Goal: Task Accomplishment & Management: Manage account settings

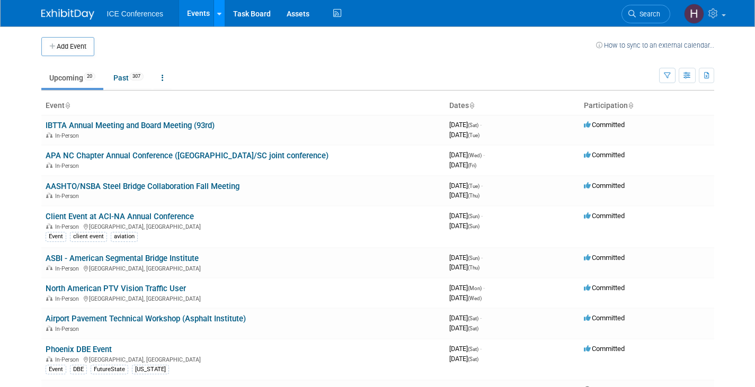
click at [219, 20] on link at bounding box center [218, 13] width 11 height 26
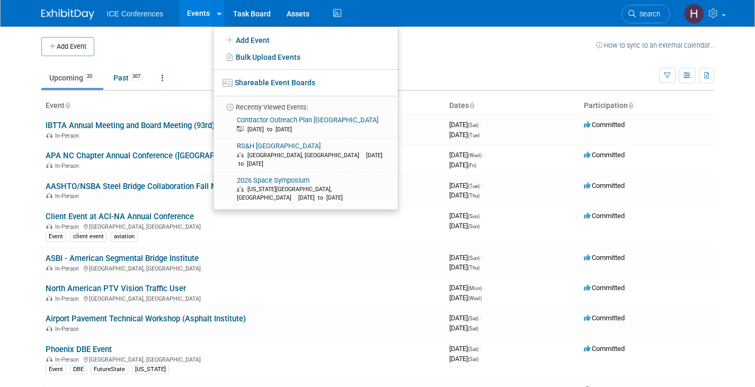
click at [142, 13] on span "ICE Conferences" at bounding box center [135, 14] width 57 height 8
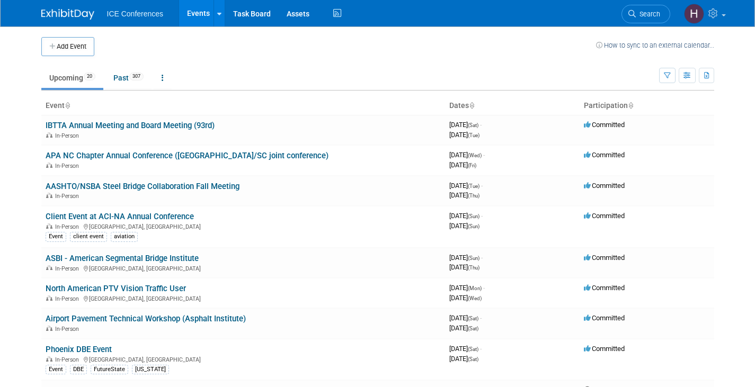
click at [135, 19] on ul "ICE Conferences Events Add Event Bulk Upload Events Shareable Event Boards Rece…" at bounding box center [225, 13] width 237 height 26
click at [139, 14] on span "ICE Conferences" at bounding box center [135, 14] width 57 height 8
click at [292, 9] on link "Assets" at bounding box center [298, 13] width 39 height 26
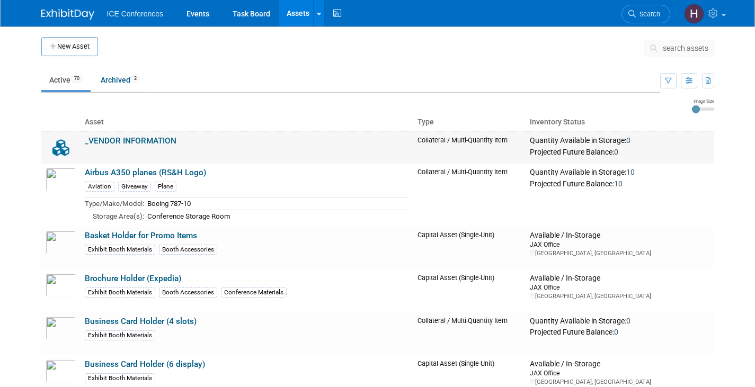
click at [136, 137] on link "_VENDOR INFORMATION" at bounding box center [131, 141] width 92 height 10
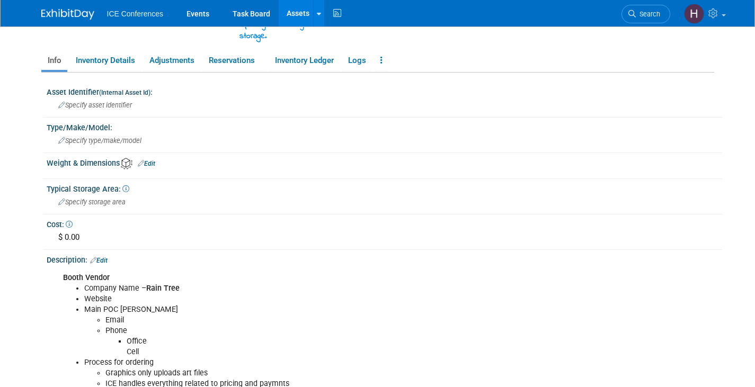
scroll to position [318, 0]
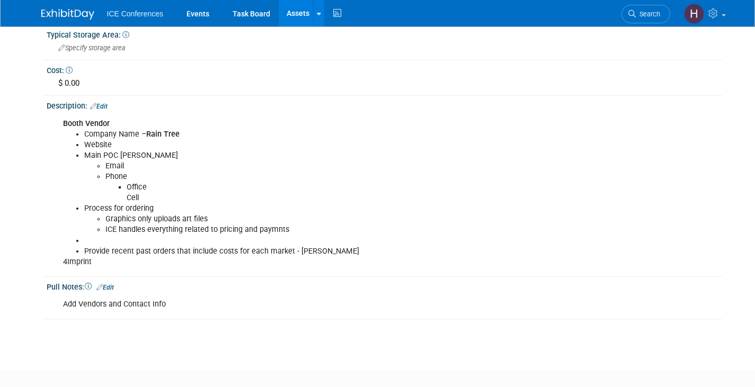
click at [146, 261] on div "Booth Vendor Company Name – Rain Tree Website Main POC Mike Kirkwood Email Phon…" at bounding box center [324, 192] width 537 height 159
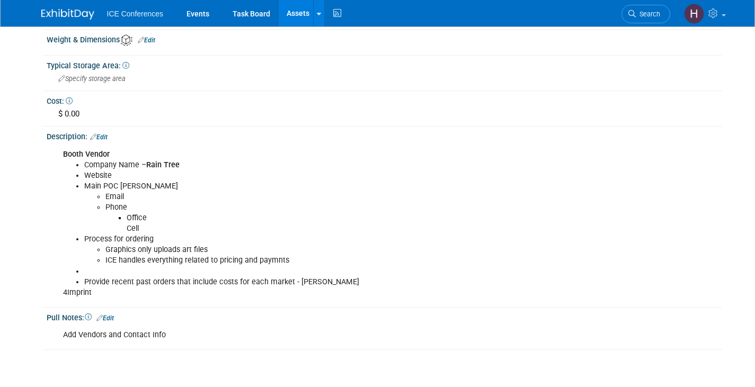
scroll to position [159, 0]
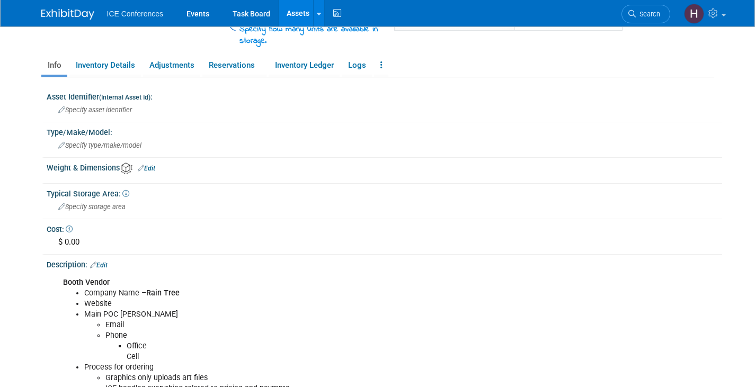
click at [104, 263] on link "Edit" at bounding box center [98, 265] width 17 height 7
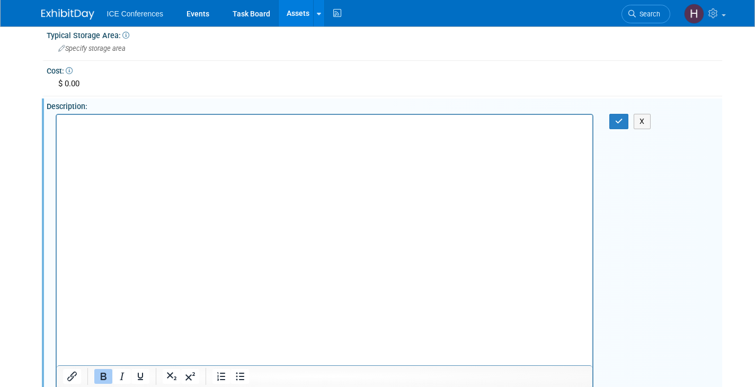
scroll to position [371, 0]
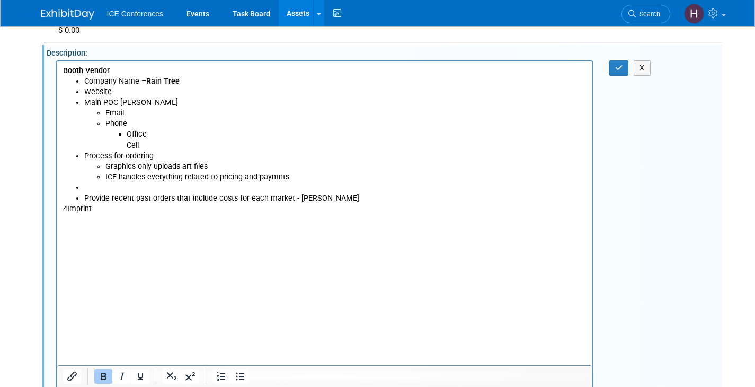
click at [121, 214] on html "Booth Vendor Company Name – Rain Tree Website Main POC Mike Kirkwood Email Phon…" at bounding box center [323, 137] width 535 height 153
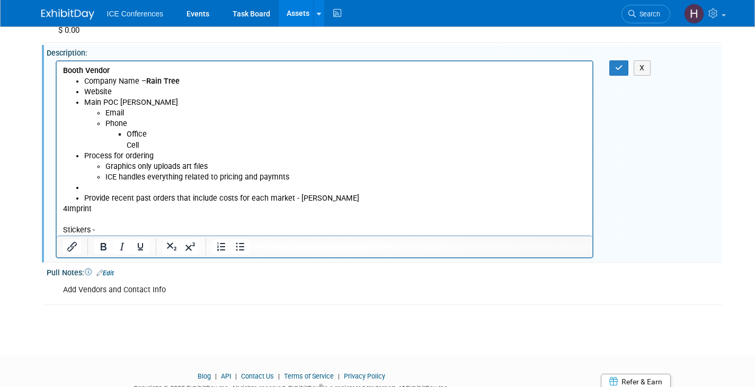
click at [129, 229] on p "Stickers -" at bounding box center [323, 230] width 523 height 11
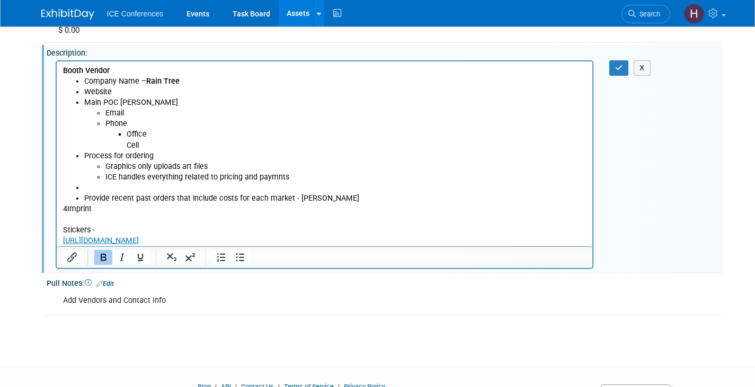
click at [129, 229] on p "Stickers -" at bounding box center [323, 230] width 523 height 11
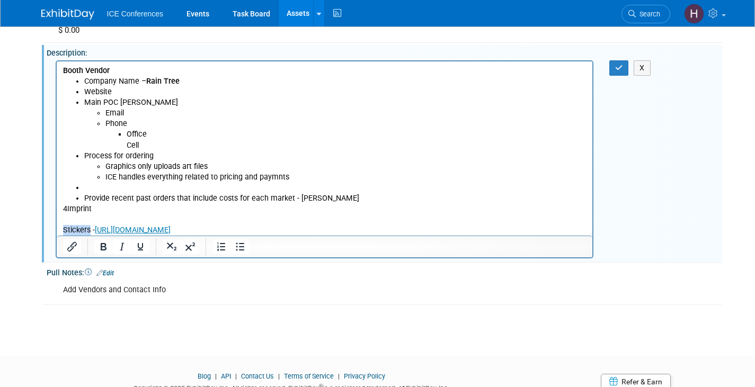
drag, startPoint x: 62, startPoint y: 226, endPoint x: 89, endPoint y: 229, distance: 27.1
click at [89, 229] on p "Stickers - https://www.stickermule.com/" at bounding box center [323, 230] width 523 height 11
click at [101, 245] on icon "Bold" at bounding box center [104, 246] width 6 height 7
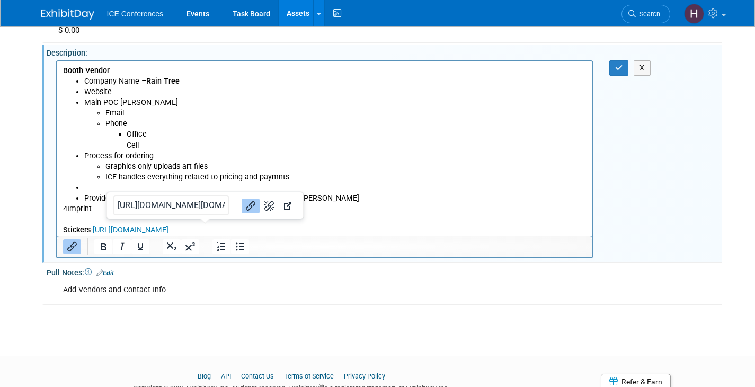
click at [227, 228] on p "Stickers - https://www.stickermule.com/" at bounding box center [323, 230] width 523 height 11
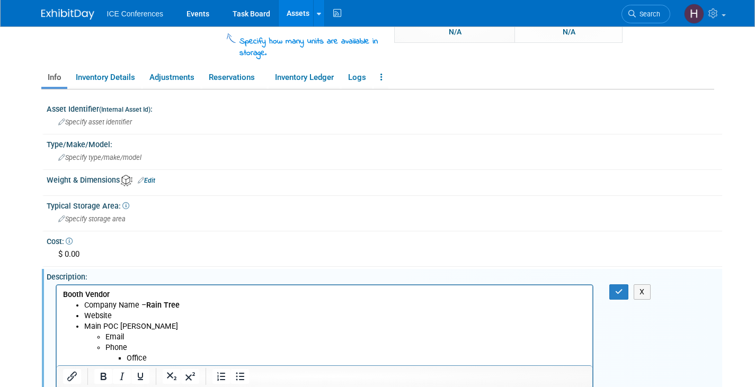
scroll to position [265, 0]
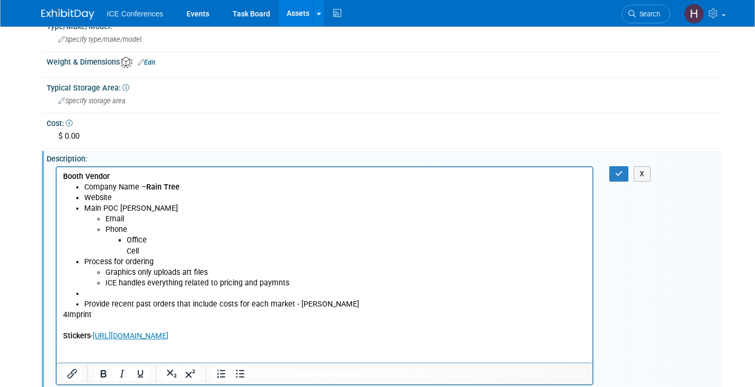
click at [62, 178] on b "Booth Vendor" at bounding box center [85, 176] width 47 height 9
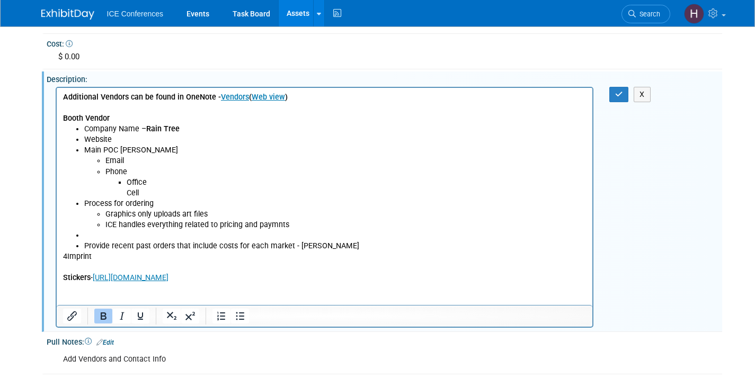
scroll to position [371, 0]
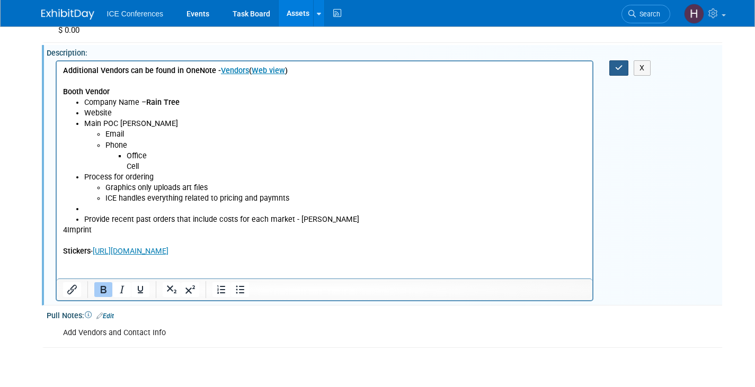
click at [625, 68] on button "button" at bounding box center [619, 67] width 20 height 15
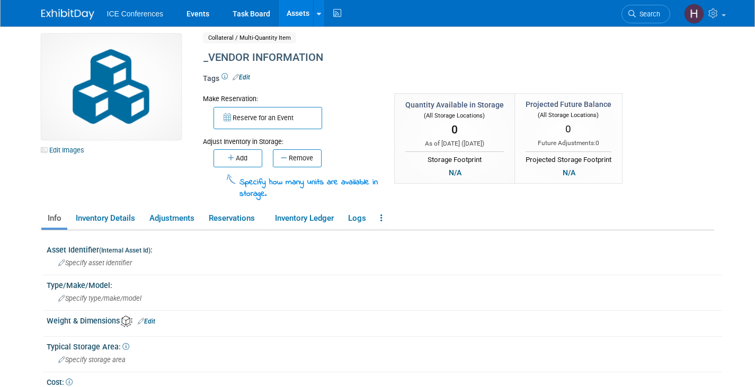
scroll to position [0, 0]
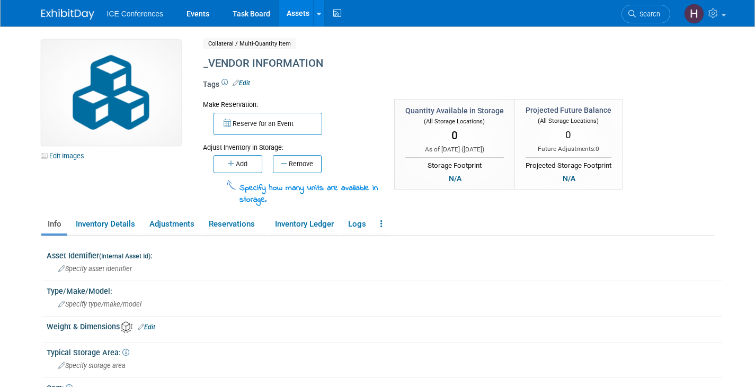
click at [298, 13] on link "Assets" at bounding box center [298, 13] width 39 height 26
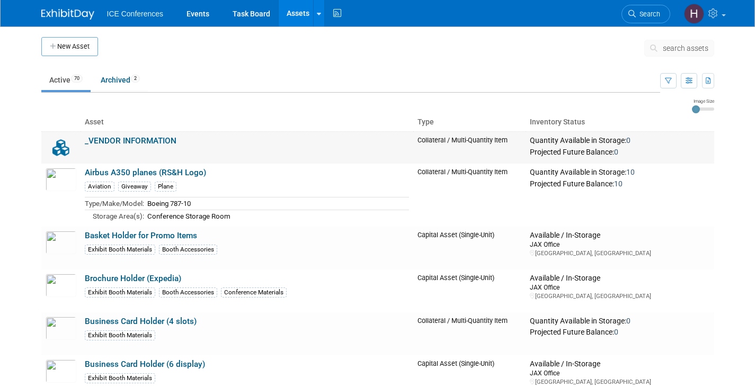
click at [142, 143] on link "_VENDOR INFORMATION" at bounding box center [131, 141] width 92 height 10
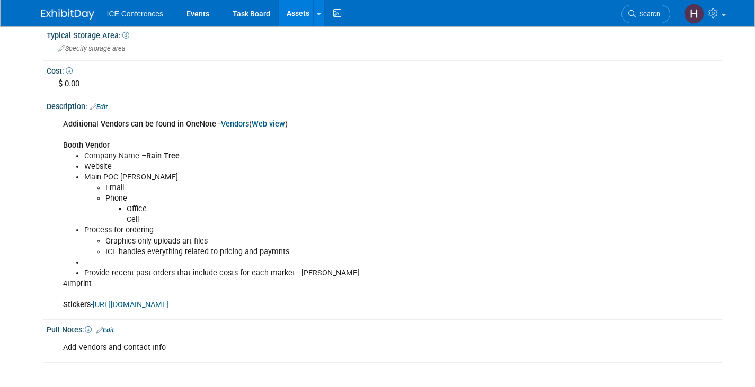
scroll to position [318, 0]
click at [105, 104] on link "Edit" at bounding box center [98, 106] width 17 height 7
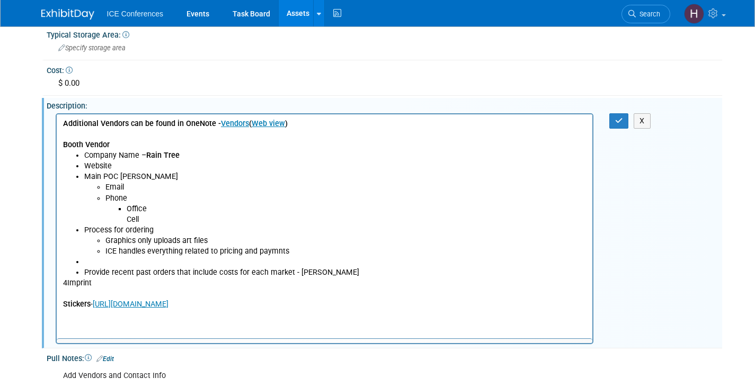
scroll to position [0, 0]
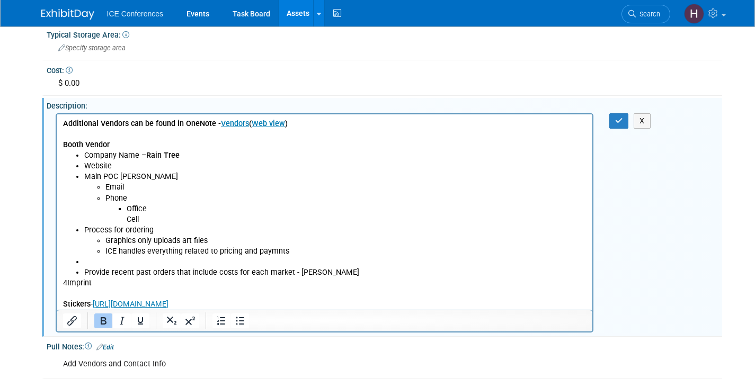
click at [64, 122] on b "Additional Vendors can be found in OneNote - Vendors ( Web view )" at bounding box center [174, 123] width 225 height 9
click at [226, 302] on p "4Imprint Stickers - [URL][DOMAIN_NAME]﻿" at bounding box center [323, 293] width 523 height 32
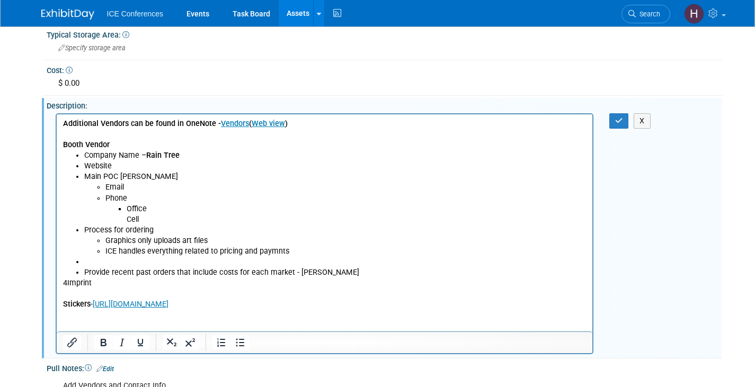
click at [119, 324] on p "Rich Text Area. Press ALT-0 for help." at bounding box center [323, 325] width 523 height 11
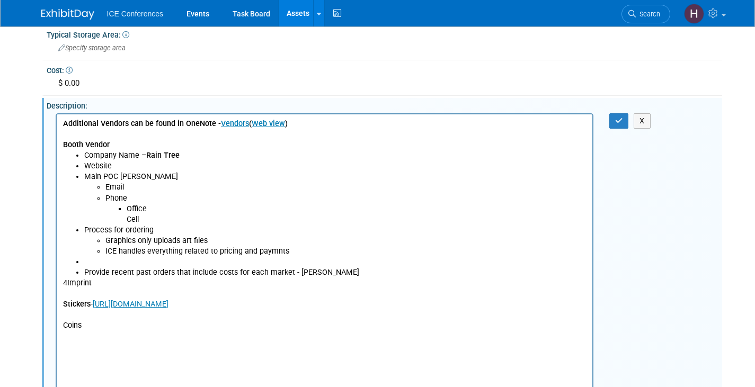
scroll to position [516, 0]
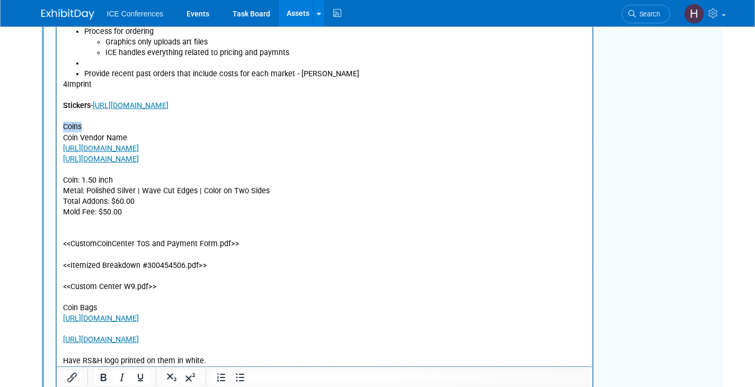
drag, startPoint x: 63, startPoint y: 126, endPoint x: 104, endPoint y: 129, distance: 40.9
click at [104, 129] on p "Coins" at bounding box center [323, 127] width 523 height 11
click at [102, 376] on icon "Bold" at bounding box center [104, 377] width 6 height 7
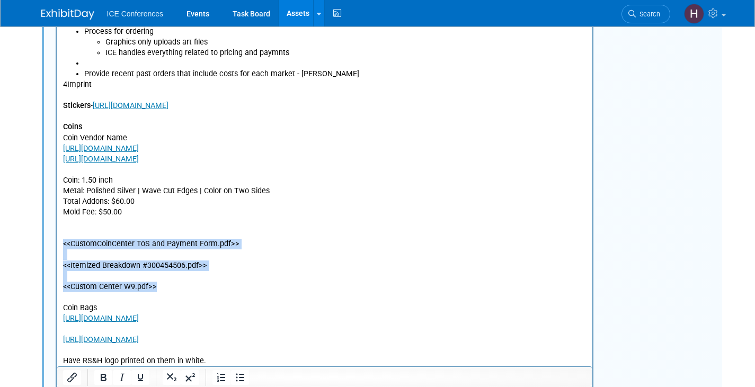
drag, startPoint x: 63, startPoint y: 243, endPoint x: 171, endPoint y: 288, distance: 117.2
click at [171, 288] on body "Additional Vendors can be found in OneNote - Vendors ( Web view ) Booth Vendor …" at bounding box center [324, 143] width 524 height 446
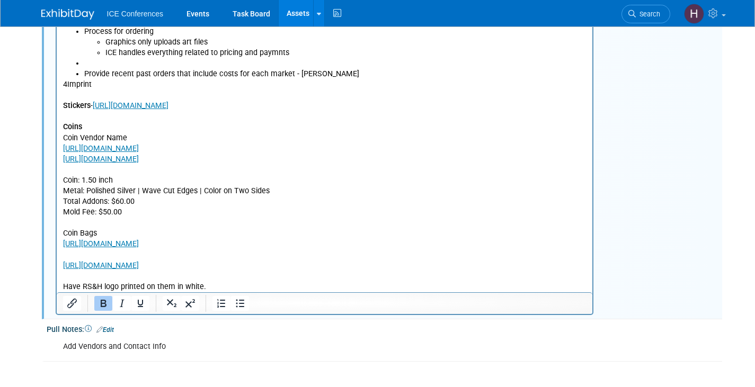
click at [120, 132] on p "Coins" at bounding box center [323, 127] width 523 height 11
click at [244, 128] on p "Coins - Reference OneNote for additional info" at bounding box center [323, 127] width 523 height 11
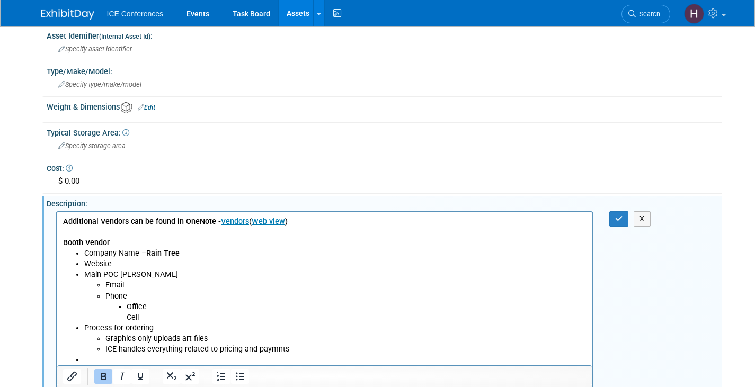
scroll to position [199, 0]
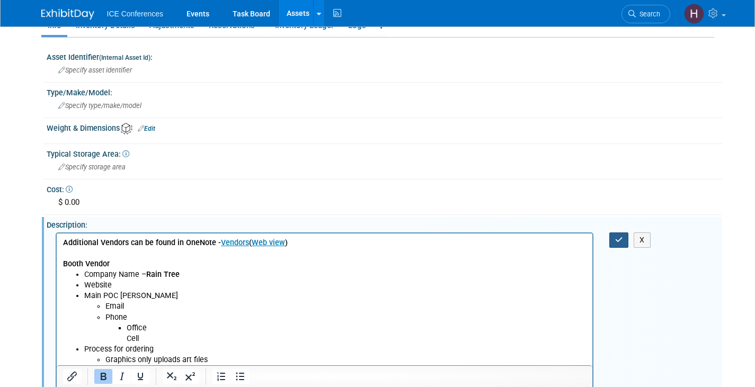
click at [617, 238] on icon "button" at bounding box center [619, 239] width 8 height 7
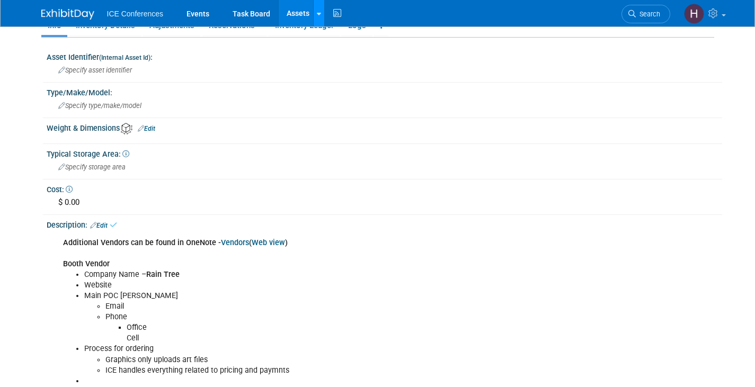
click at [315, 15] on link at bounding box center [318, 13] width 11 height 26
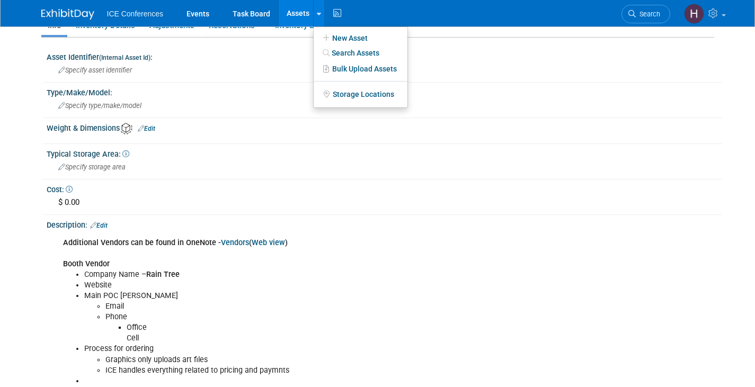
click at [257, 41] on div "Asset Identifier (Internal Asset Id) : Specify asset identifier Type/Make/Model…" at bounding box center [380, 350] width 667 height 624
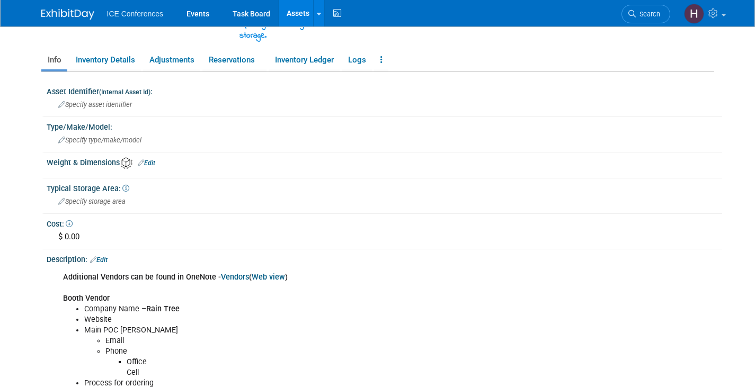
scroll to position [0, 0]
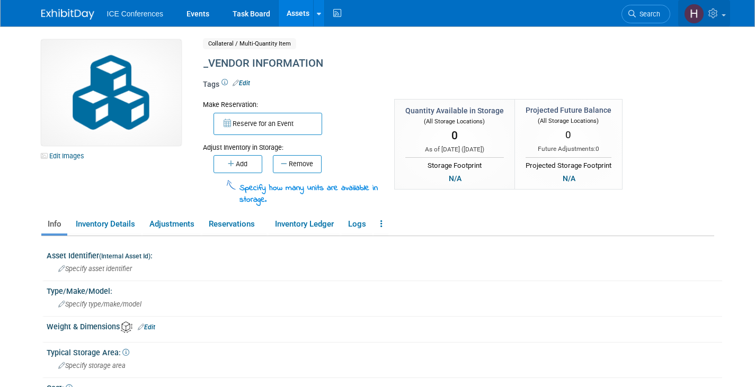
click at [721, 15] on span at bounding box center [723, 15] width 4 height 2
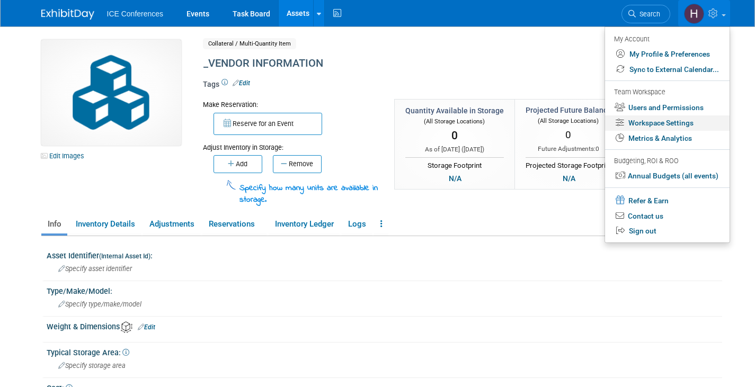
click at [695, 120] on link "Workspace Settings" at bounding box center [667, 122] width 124 height 15
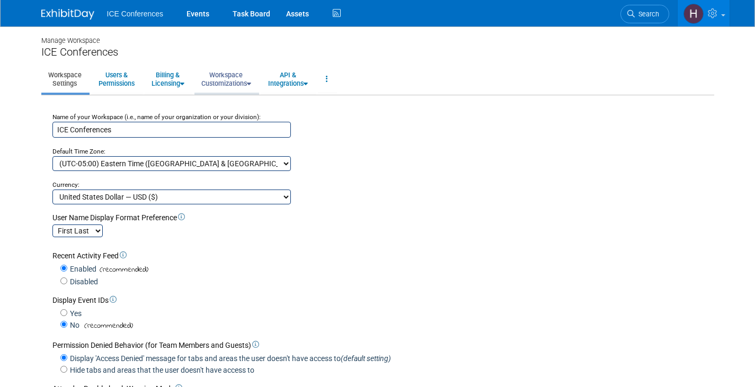
click at [251, 83] on icon at bounding box center [249, 83] width 4 height 7
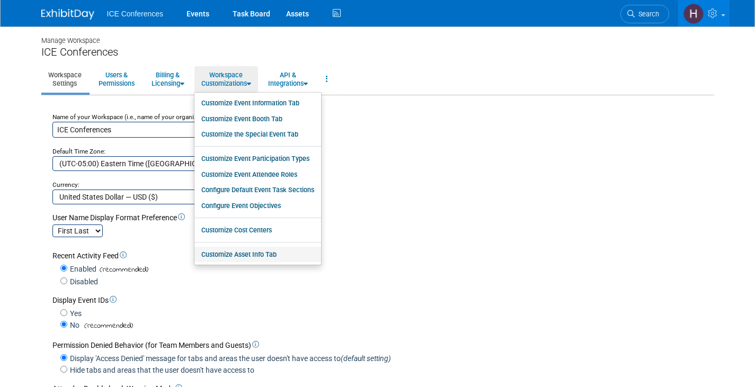
click at [253, 252] on link "Customize Asset Info Tab" at bounding box center [257, 255] width 127 height 16
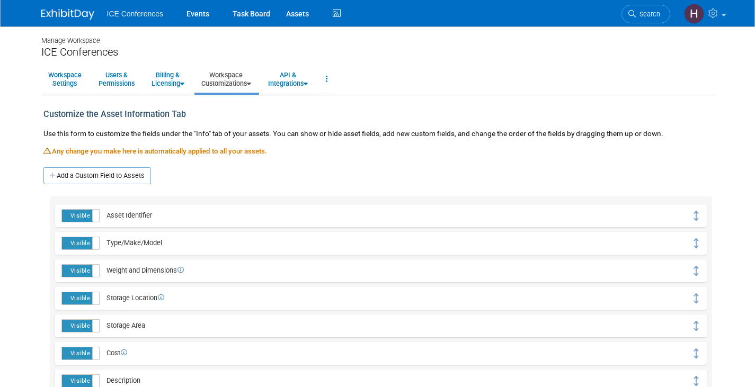
click at [251, 81] on icon at bounding box center [249, 83] width 4 height 7
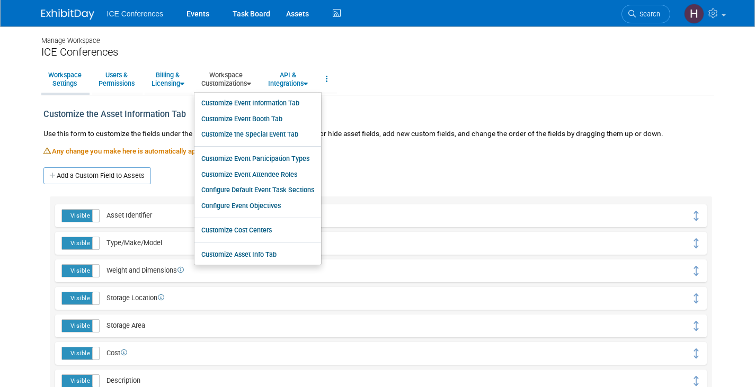
click at [70, 78] on link "Workspace Settings" at bounding box center [64, 79] width 47 height 26
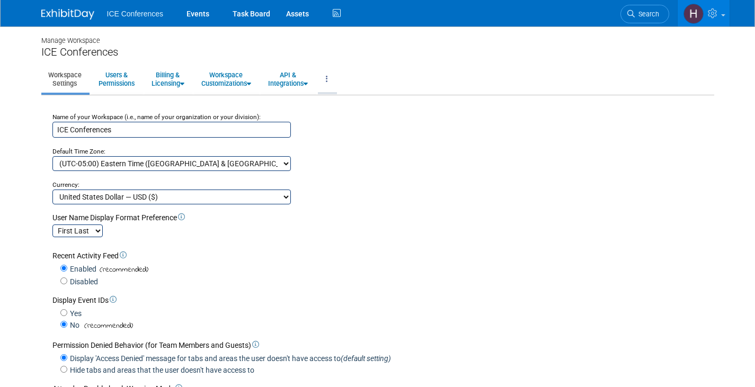
click at [328, 75] on icon at bounding box center [327, 78] width 2 height 7
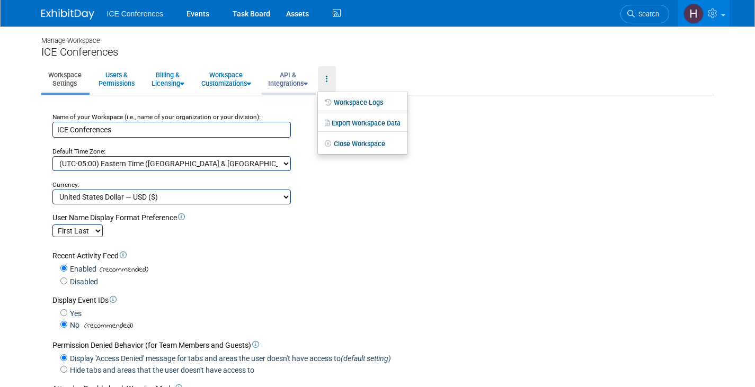
click at [312, 79] on link "API & Integrations" at bounding box center [287, 79] width 53 height 26
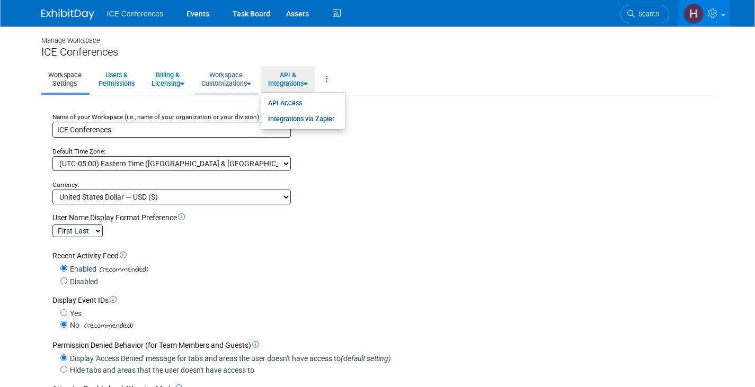
click at [251, 81] on icon at bounding box center [249, 83] width 4 height 7
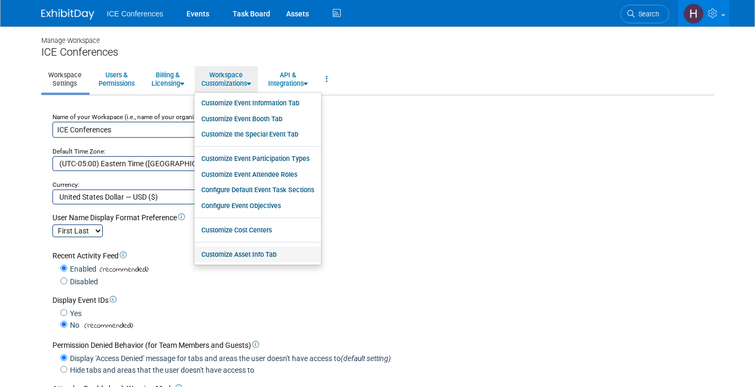
click at [265, 262] on link "Customize Asset Info Tab" at bounding box center [257, 255] width 127 height 16
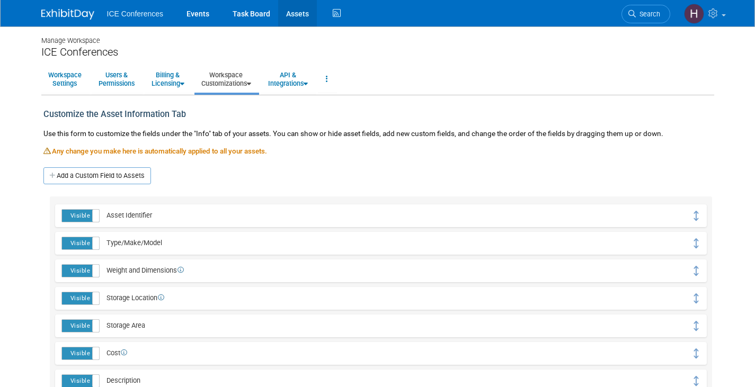
click at [296, 15] on link "Assets" at bounding box center [297, 13] width 39 height 26
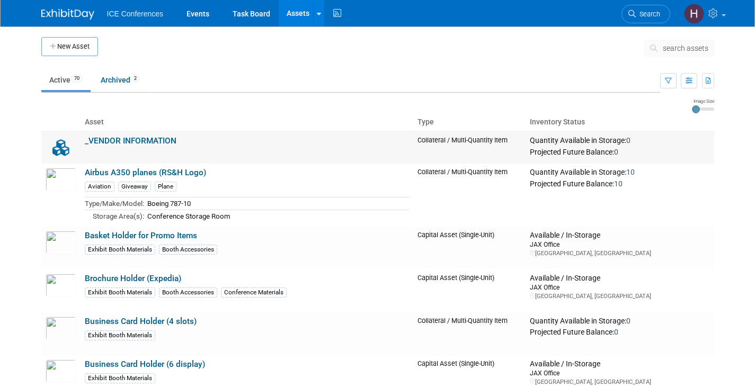
click at [141, 142] on link "_VENDOR INFORMATION" at bounding box center [131, 141] width 92 height 10
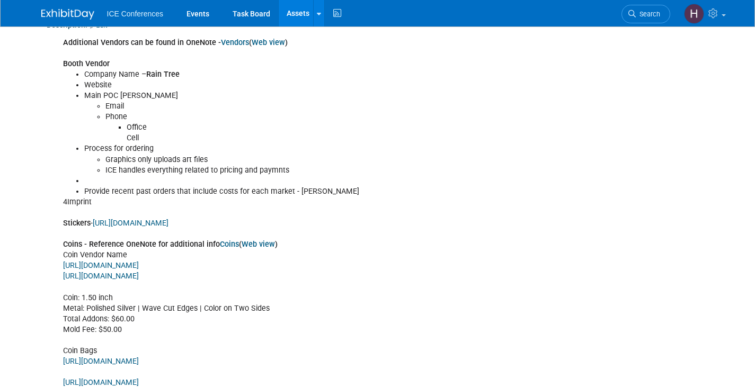
scroll to position [424, 0]
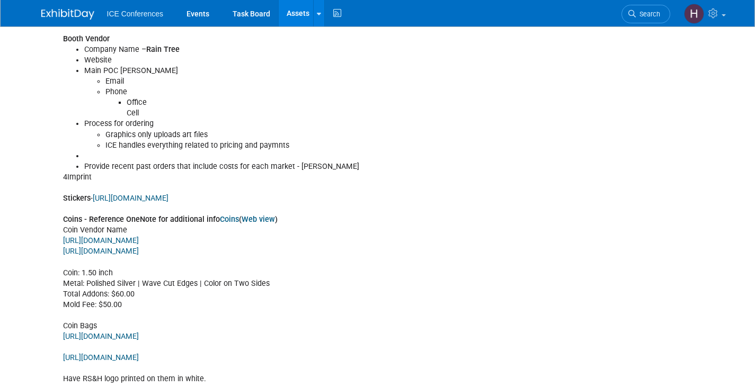
click at [74, 322] on div "Additional Vendors can be found in OneNote - Vendors ( Web view ) Booth Vendor …" at bounding box center [324, 198] width 537 height 383
drag, startPoint x: 63, startPoint y: 324, endPoint x: 104, endPoint y: 321, distance: 40.8
click at [104, 321] on div "Additional Vendors can be found in OneNote - Vendors ( Web view ) Booth Vendor …" at bounding box center [324, 198] width 537 height 383
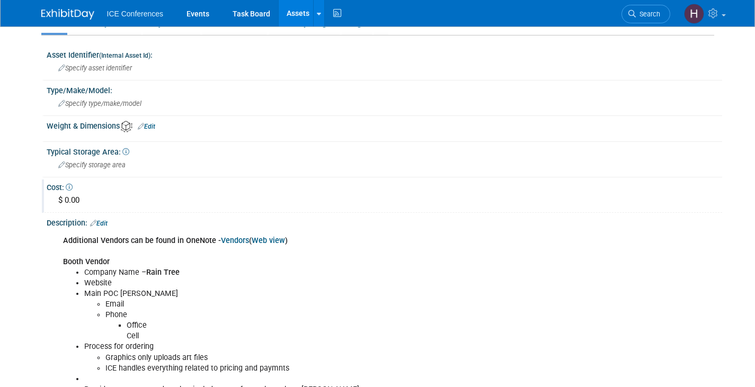
scroll to position [159, 0]
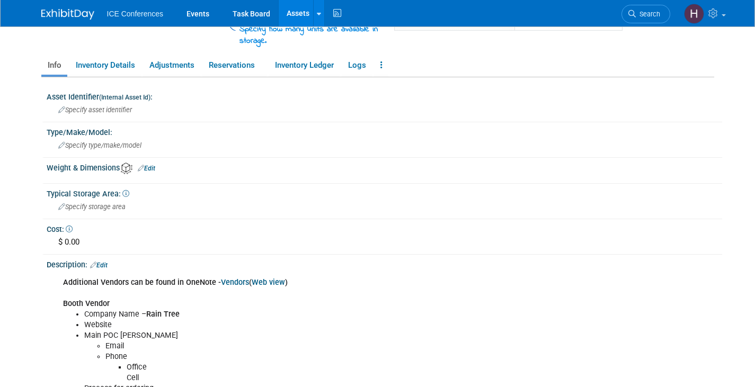
click at [105, 266] on link "Edit" at bounding box center [98, 265] width 17 height 7
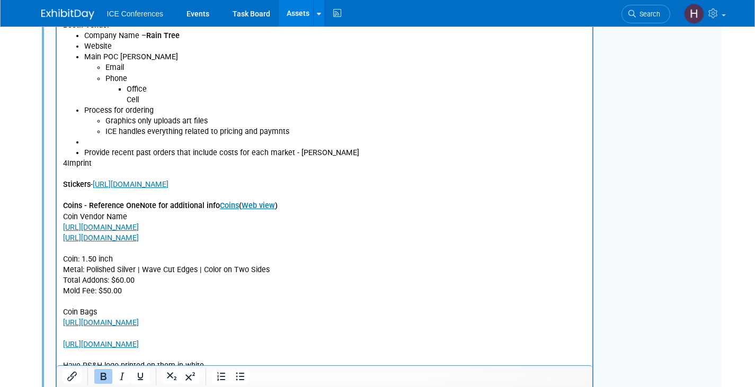
scroll to position [477, 0]
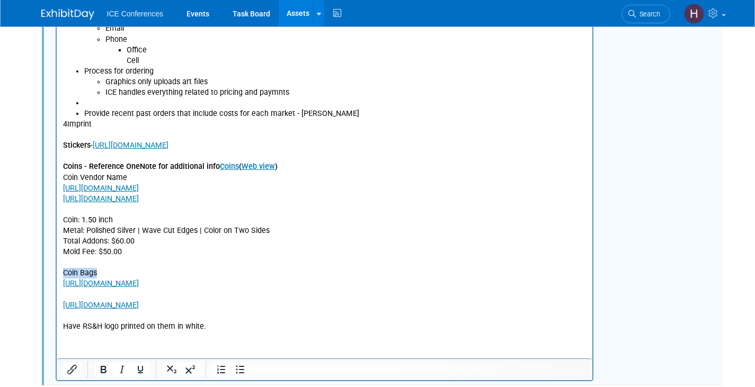
drag, startPoint x: 64, startPoint y: 273, endPoint x: 100, endPoint y: 273, distance: 36.5
click at [100, 273] on p "4Imprint Stickers - https://www.stickermule.com/ Coins - Reference OneNote for …" at bounding box center [323, 225] width 523 height 213
drag, startPoint x: 103, startPoint y: 367, endPoint x: 106, endPoint y: 360, distance: 7.9
click at [103, 366] on icon "Bold" at bounding box center [103, 369] width 13 height 13
click at [95, 295] on p "4Imprint Stickers - https://www.stickermule.com/ Coins - Reference OneNote for …" at bounding box center [323, 225] width 523 height 213
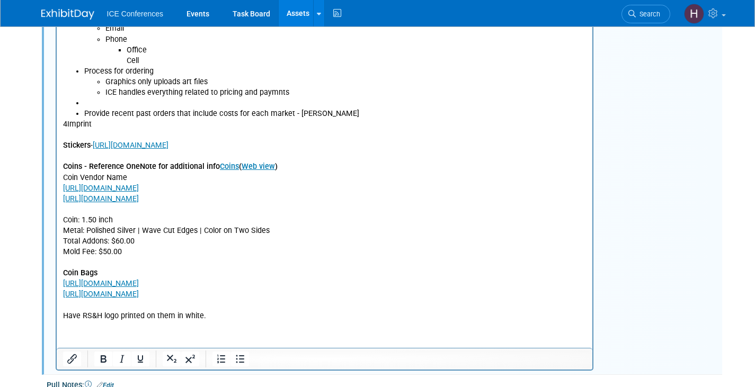
click at [77, 227] on p "4Imprint Stickers - https://www.stickermule.com/ Coins - Reference OneNote for …" at bounding box center [323, 220] width 523 height 202
click at [88, 166] on b "Coins - Reference OneNote for additional info Coins ( Web view )" at bounding box center [169, 166] width 214 height 9
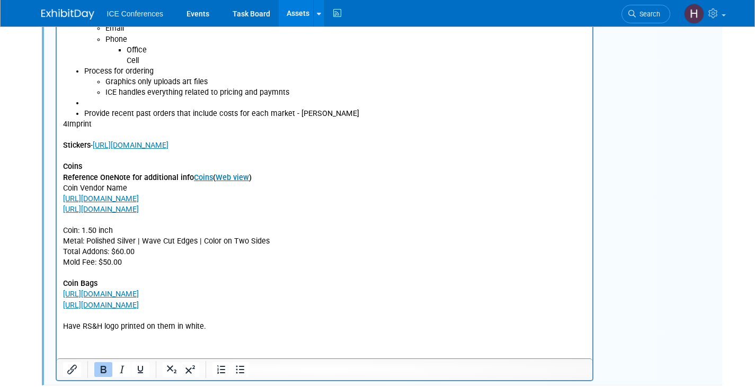
drag, startPoint x: 62, startPoint y: 148, endPoint x: 225, endPoint y: 148, distance: 162.0
click at [225, 148] on p "4Imprint Stickers - https://www.stickermule.com/ Coins" at bounding box center [323, 145] width 523 height 53
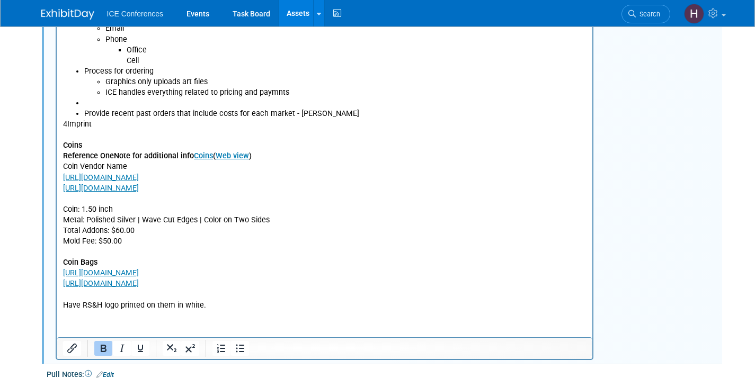
click at [169, 311] on html "Additional Vendors can be found in OneNote - Vendors ( Web view ) Booth Vendor …" at bounding box center [323, 133] width 535 height 355
click at [154, 311] on html "Additional Vendors can be found in OneNote - Vendors ( Web view ) Booth Vendor …" at bounding box center [323, 133] width 535 height 355
click at [234, 311] on html "Additional Vendors can be found in OneNote - Vendors ( Web view ) Booth Vendor …" at bounding box center [323, 133] width 535 height 355
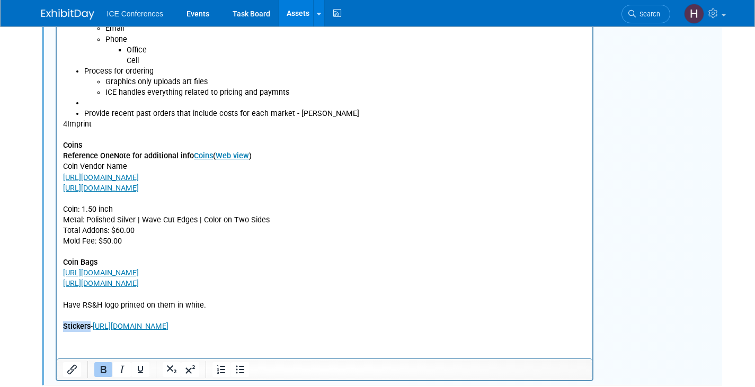
drag, startPoint x: 62, startPoint y: 329, endPoint x: 90, endPoint y: 330, distance: 27.6
click at [90, 330] on p "Stickers - https://www.stickermule.com/" at bounding box center [323, 326] width 523 height 11
drag, startPoint x: 62, startPoint y: 143, endPoint x: 82, endPoint y: 148, distance: 20.6
click at [82, 148] on b "Coins" at bounding box center [71, 145] width 19 height 9
click at [427, 230] on p "Reference OneNote for additional info Coins ( Web view ) Coin Vendor Name https…" at bounding box center [323, 230] width 523 height 159
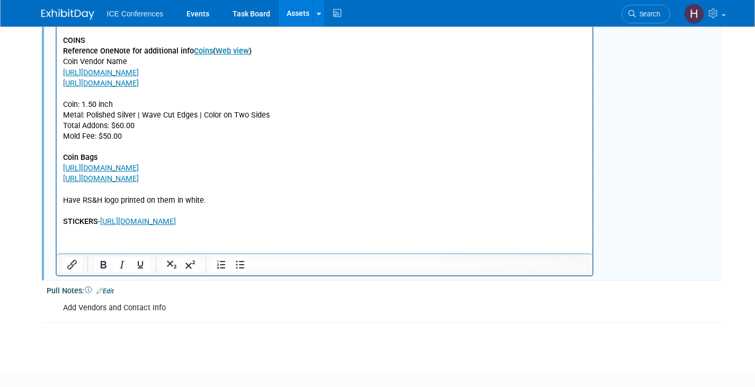
scroll to position [582, 0]
click at [110, 289] on link "Edit" at bounding box center [104, 289] width 17 height 7
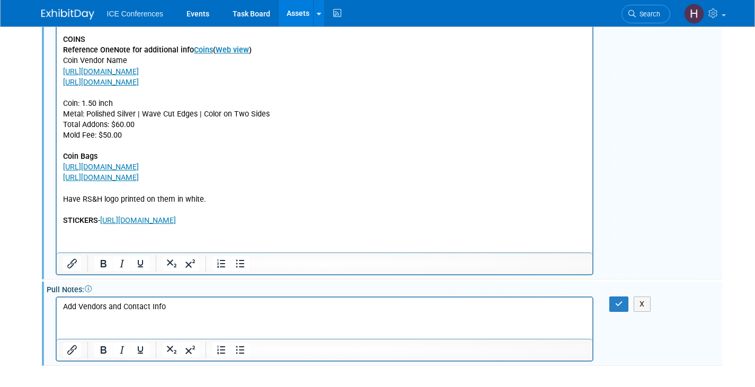
scroll to position [0, 0]
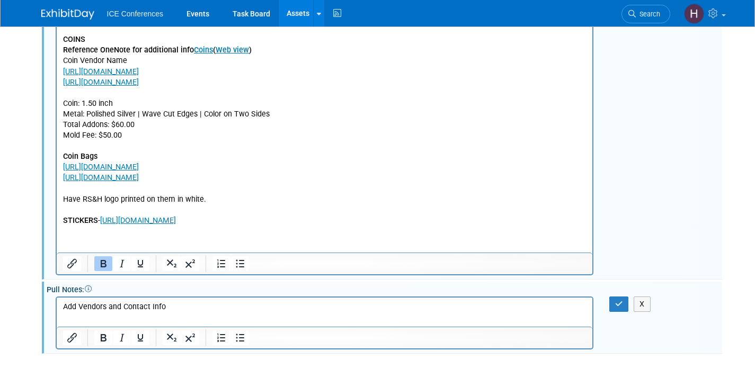
click at [62, 226] on body "Additional Vendors can be found in OneNote - Vendors ( Web view ) Booth Vendor …" at bounding box center [324, 40] width 524 height 372
drag, startPoint x: 62, startPoint y: 221, endPoint x: 226, endPoint y: 231, distance: 163.9
click at [226, 226] on html "Additional Vendors can be found in OneNote - Vendors ( Web view ) Booth Vendor …" at bounding box center [323, 38] width 535 height 376
copy p "STICKERS - https://www.stickermule.com/"
click at [177, 307] on p "Add Vendors and Contact Info" at bounding box center [323, 307] width 523 height 11
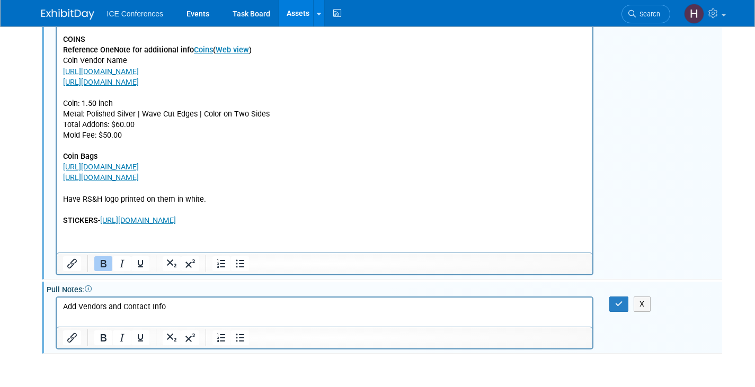
click at [176, 307] on p "Add Vendors and Contact Info" at bounding box center [323, 307] width 523 height 11
drag, startPoint x: 176, startPoint y: 307, endPoint x: 58, endPoint y: 298, distance: 118.4
click at [58, 298] on html "Add Vendors and Contact Info" at bounding box center [323, 305] width 535 height 15
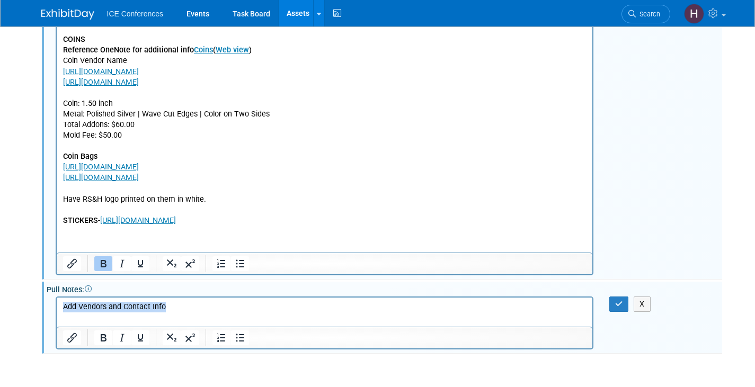
paste body "Rich Text Area. Press ALT-0 for help."
click at [613, 298] on button "button" at bounding box center [619, 304] width 20 height 15
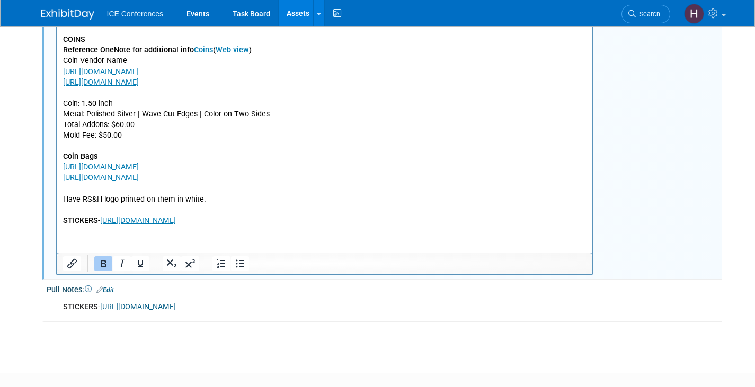
click at [113, 289] on link "Edit" at bounding box center [104, 289] width 17 height 7
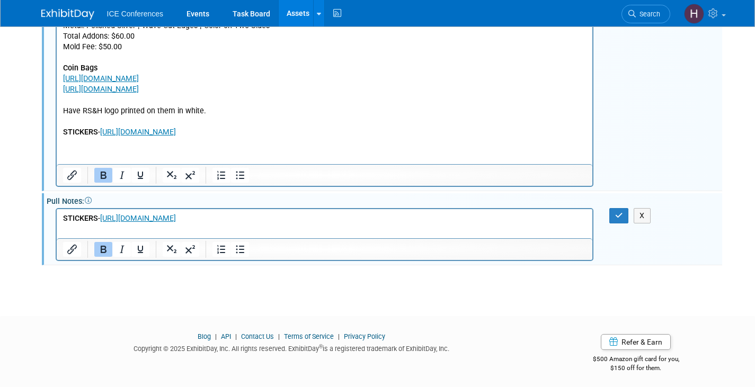
scroll to position [673, 0]
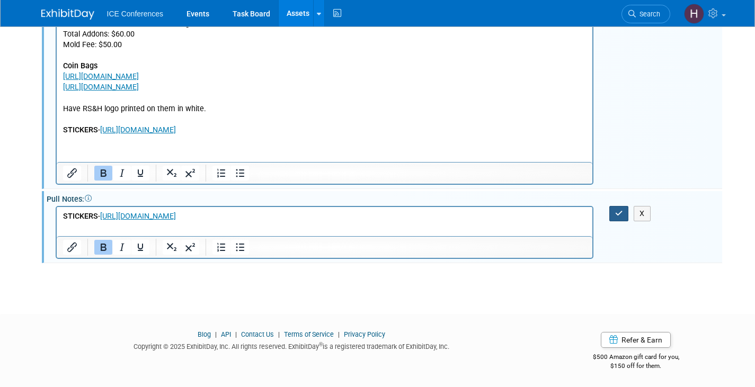
click at [617, 216] on icon "button" at bounding box center [619, 213] width 8 height 7
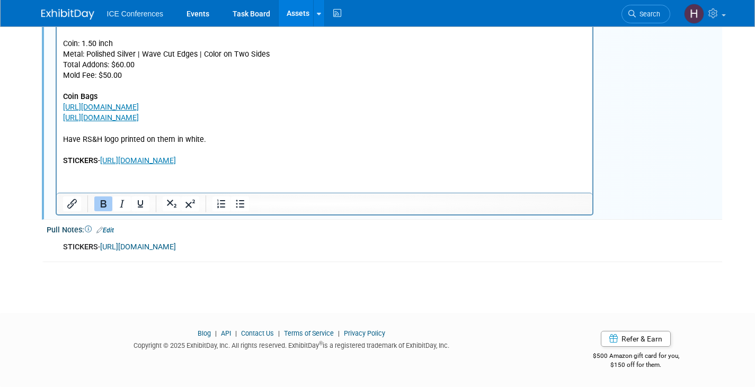
scroll to position [641, 0]
click at [110, 230] on link "Edit" at bounding box center [104, 231] width 17 height 7
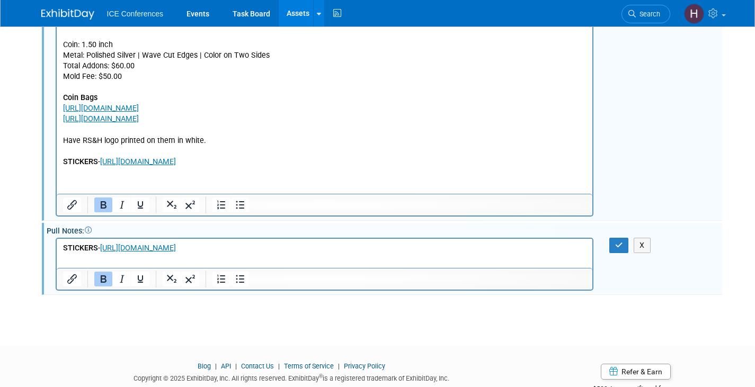
scroll to position [0, 0]
drag, startPoint x: 232, startPoint y: 249, endPoint x: 110, endPoint y: 480, distance: 261.0
click at [56, 241] on html "STICKERS - https://www.stickermule.com/﻿" at bounding box center [323, 246] width 535 height 15
click at [639, 244] on button "X" at bounding box center [641, 245] width 17 height 15
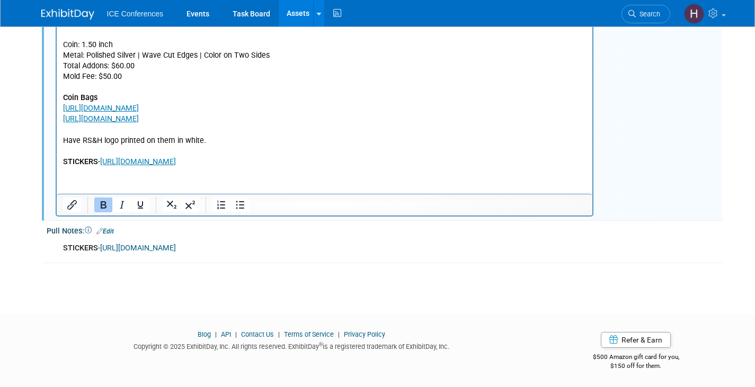
click at [107, 231] on link "Edit" at bounding box center [104, 231] width 17 height 7
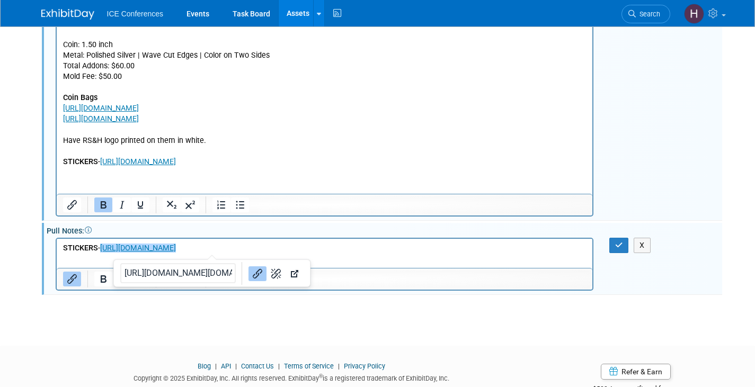
drag, startPoint x: 468, startPoint y: 254, endPoint x: 461, endPoint y: 254, distance: 6.4
click at [461, 254] on html "STICKERS - https://www.stickermule.com/﻿" at bounding box center [323, 246] width 535 height 15
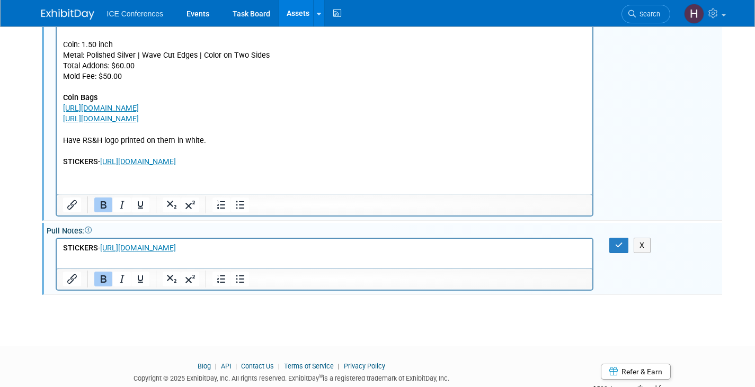
drag, startPoint x: 430, startPoint y: 253, endPoint x: 57, endPoint y: 248, distance: 373.9
click at [57, 248] on html "STICKERS - https://www.stickermule.com/﻿" at bounding box center [323, 246] width 535 height 15
click at [617, 243] on icon "button" at bounding box center [619, 244] width 8 height 7
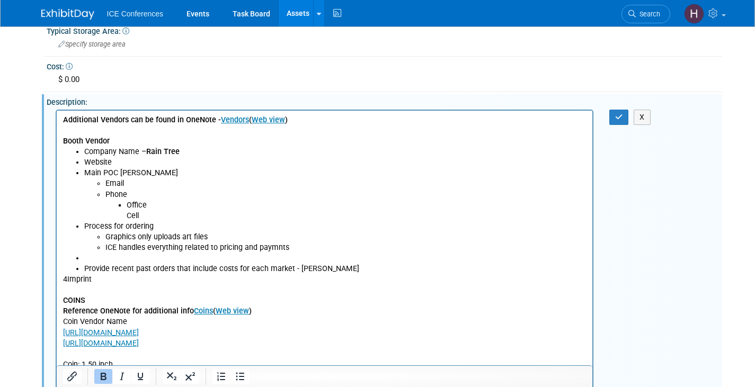
scroll to position [154, 0]
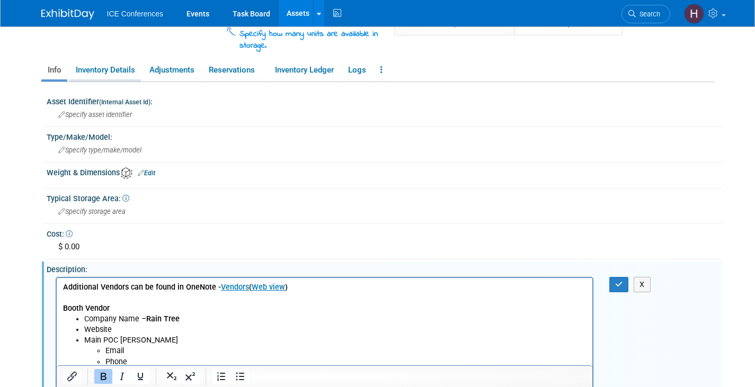
click at [110, 68] on link "Inventory Details" at bounding box center [104, 70] width 71 height 19
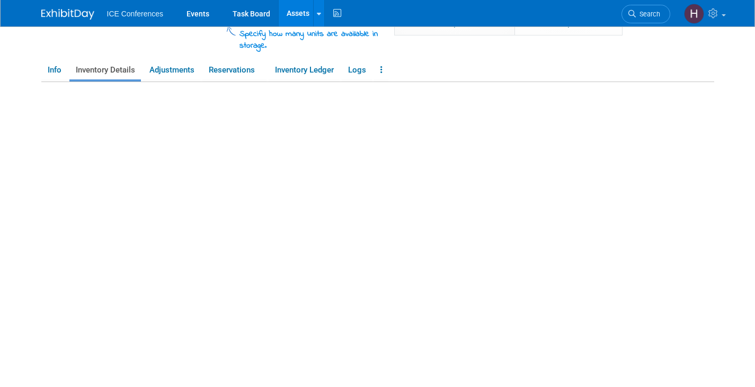
scroll to position [138, 0]
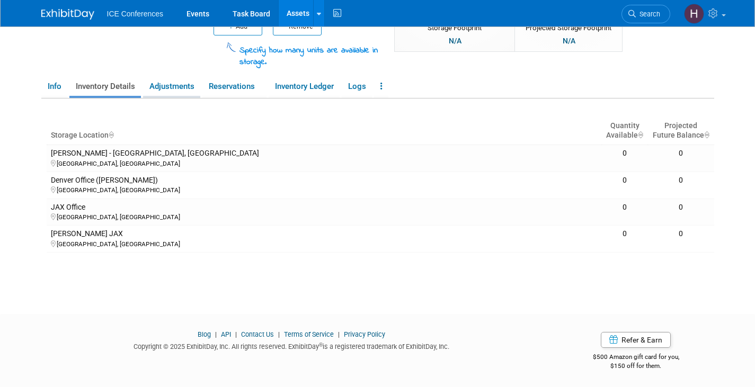
click at [174, 80] on link "Adjustments" at bounding box center [171, 86] width 57 height 19
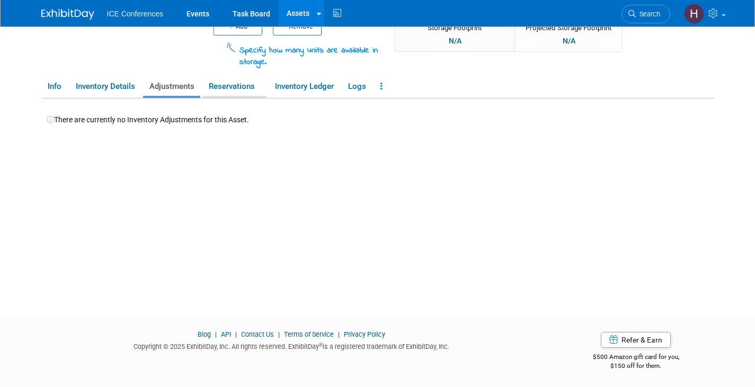
click at [238, 85] on link "Reservations" at bounding box center [234, 86] width 64 height 19
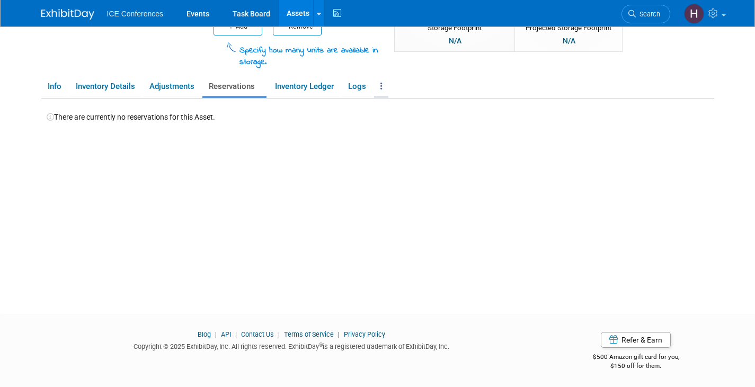
click at [382, 84] on icon at bounding box center [381, 86] width 2 height 8
click at [353, 87] on link "Logs" at bounding box center [357, 86] width 30 height 19
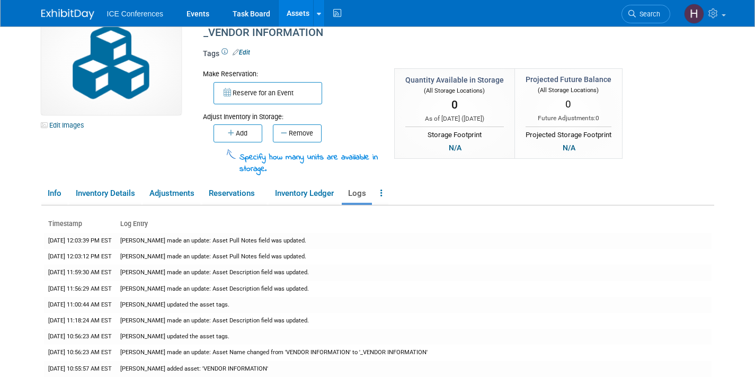
scroll to position [0, 0]
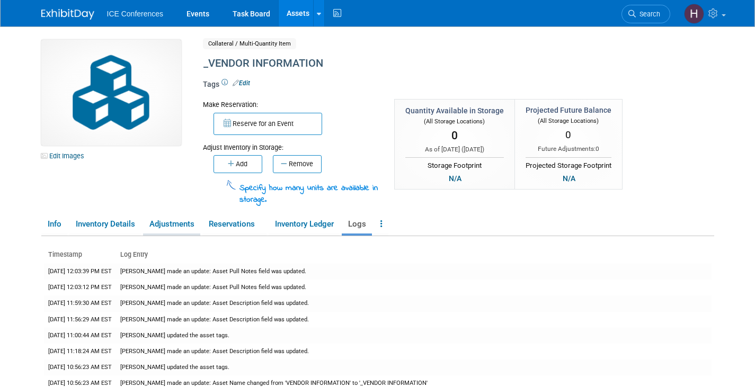
click at [174, 223] on link "Adjustments" at bounding box center [171, 224] width 57 height 19
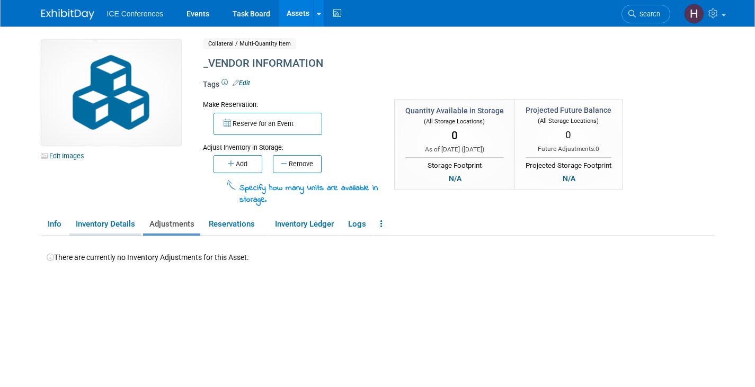
click at [119, 227] on link "Inventory Details" at bounding box center [104, 224] width 71 height 19
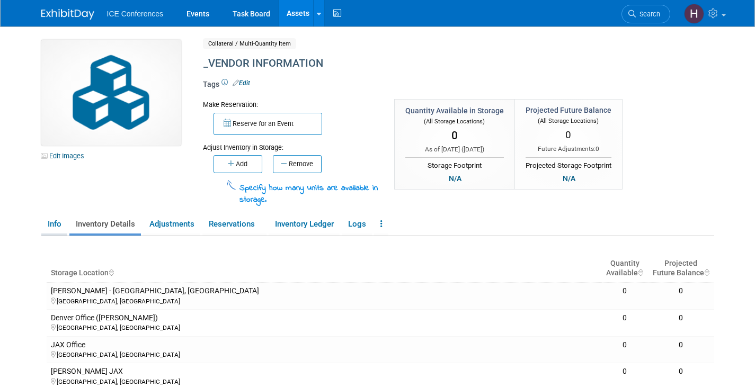
click at [53, 222] on link "Info" at bounding box center [54, 224] width 26 height 19
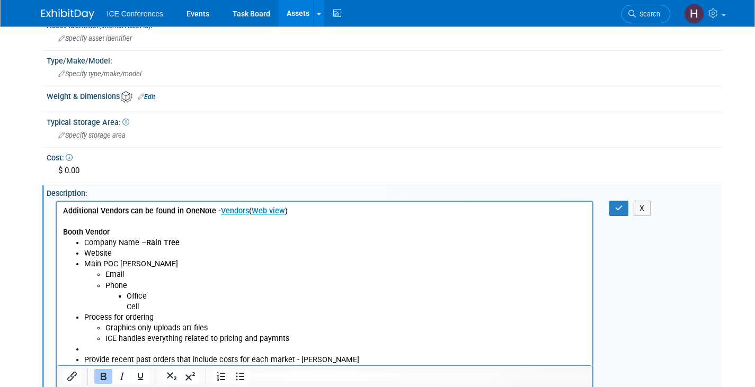
scroll to position [265, 0]
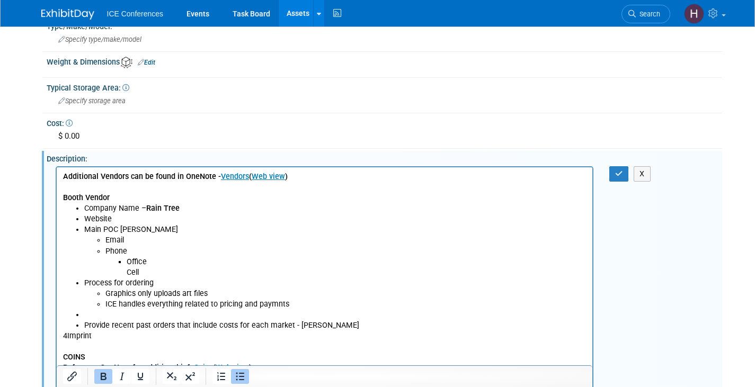
click at [210, 209] on li "Company Name – Rain Tree" at bounding box center [335, 208] width 502 height 11
click at [105, 240] on li "Email" at bounding box center [345, 240] width 481 height 11
click at [204, 228] on li "Main POC Mike Kirkwood" at bounding box center [335, 229] width 502 height 11
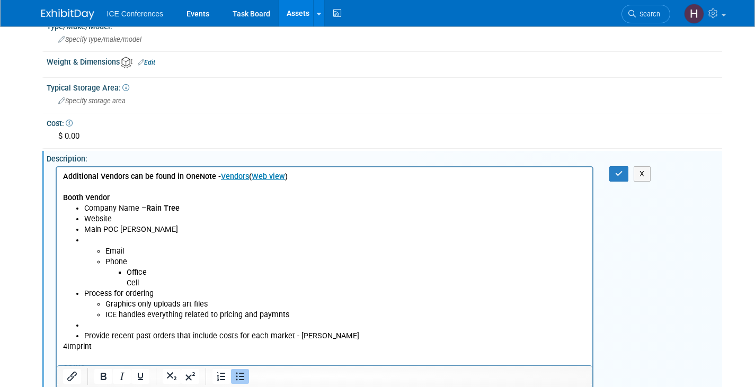
click at [114, 241] on li "Rich Text Area. Press ALT-0 for help." at bounding box center [335, 240] width 502 height 11
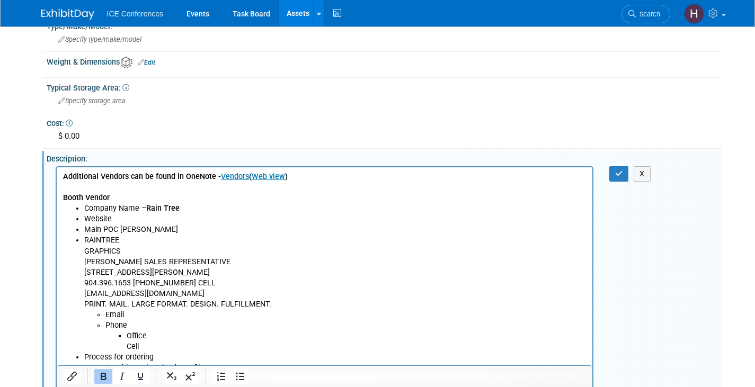
click at [127, 245] on li "RAINTREE GRAPHICS Mike Kirkwood SALES REPRESENTATIVE 5921 RICHARD STREET, JACKS…" at bounding box center [335, 272] width 502 height 75
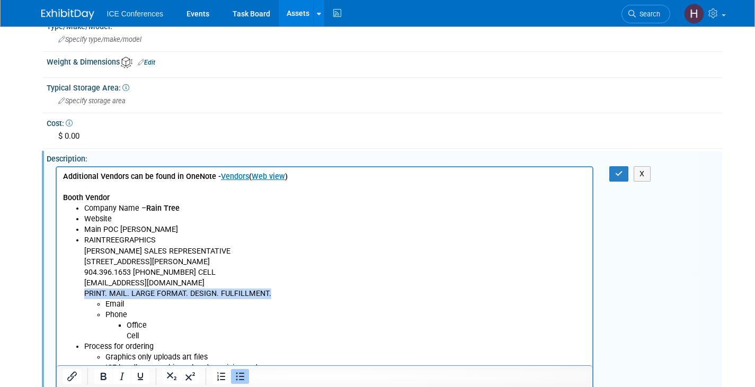
drag, startPoint x: 84, startPoint y: 293, endPoint x: 276, endPoint y: 297, distance: 191.7
click at [276, 297] on li "RAINTREE GRAPHICS Mike Kirkwood SALES REPRESENTATIVE 5921 RICHARD STREET, JACKS…" at bounding box center [335, 267] width 502 height 64
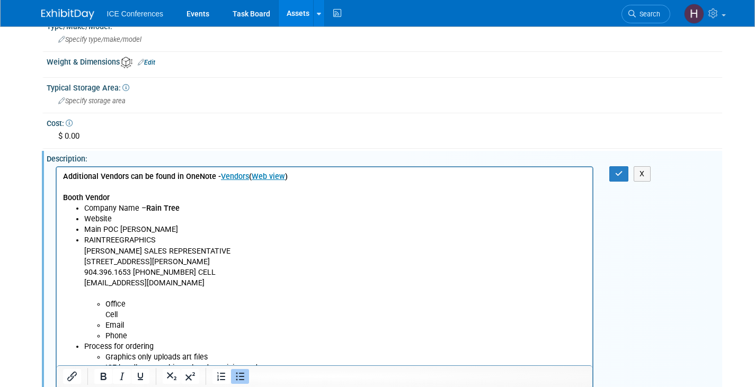
drag, startPoint x: 83, startPoint y: 283, endPoint x: 226, endPoint y: 282, distance: 143.5
click at [226, 282] on ul "Company Name – Rain Tree Website Main POC Mike Kirkwood RAINTREE GRAPHICS Mike …" at bounding box center [323, 298] width 523 height 191
click at [148, 323] on li "Email" at bounding box center [345, 325] width 481 height 11
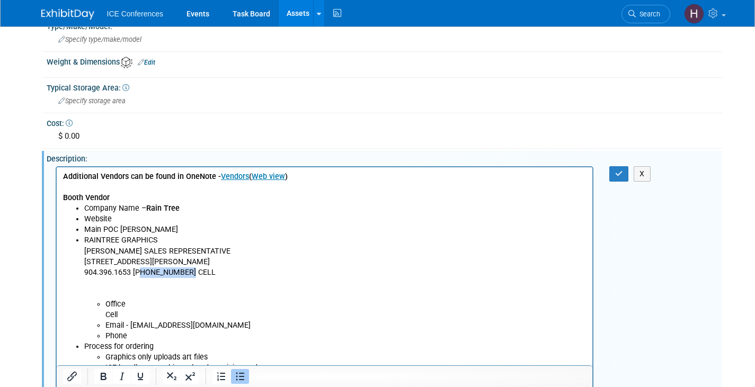
drag, startPoint x: 138, startPoint y: 272, endPoint x: 184, endPoint y: 272, distance: 45.5
click at [184, 272] on li "RAINTREE GRAPHICS Mike Kirkwood SALES REPRESENTATIVE 5921 RICHARD STREET, JACKS…" at bounding box center [335, 277] width 502 height 85
click at [131, 312] on li "Office Cell" at bounding box center [345, 309] width 481 height 21
drag, startPoint x: 83, startPoint y: 274, endPoint x: 130, endPoint y: 273, distance: 47.2
click at [130, 273] on li "RAINTREE GRAPHICS Mike Kirkwood SALES REPRESENTATIVE 5921 RICHARD STREET, JACKS…" at bounding box center [335, 277] width 502 height 85
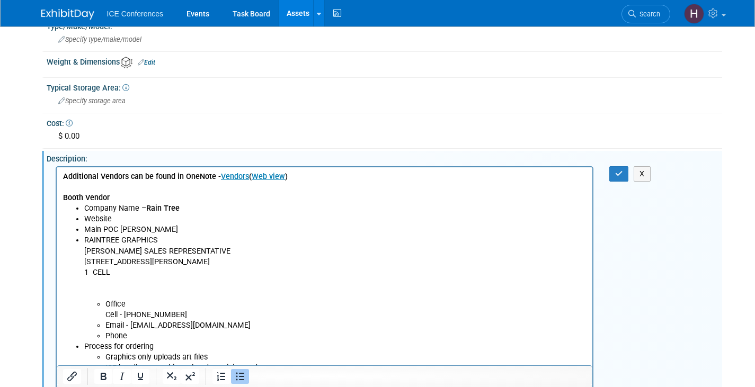
click at [134, 304] on li "Office Cell - 904.219.1688" at bounding box center [345, 309] width 481 height 21
drag, startPoint x: 82, startPoint y: 269, endPoint x: 109, endPoint y: 272, distance: 26.6
click at [109, 272] on ul "Company Name – Rain Tree Website Main POC Mike Kirkwood RAINTREE GRAPHICS Mike …" at bounding box center [323, 298] width 523 height 191
drag, startPoint x: 102, startPoint y: 333, endPoint x: 126, endPoint y: 338, distance: 24.4
click at [126, 338] on ul "Email - MKIRKWOOD@RAINTREEGRAPHICS.COM Phone" at bounding box center [335, 330] width 502 height 21
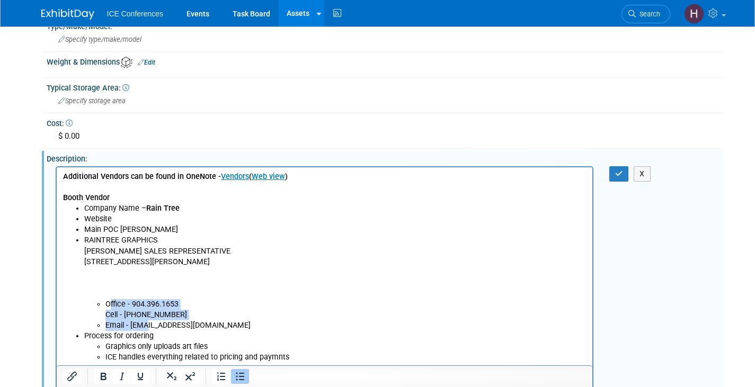
drag, startPoint x: 108, startPoint y: 303, endPoint x: 146, endPoint y: 322, distance: 42.9
click at [146, 322] on ul "Company Name – Rain Tree Website Main POC Mike Kirkwood RAINTREE GRAPHICS Mike …" at bounding box center [323, 293] width 523 height 181
click at [133, 281] on li "RAINTREE GRAPHICS Mike Kirkwood SALES REPRESENTATIVE 5921 RICHARD STREET, JACKS…" at bounding box center [335, 277] width 502 height 85
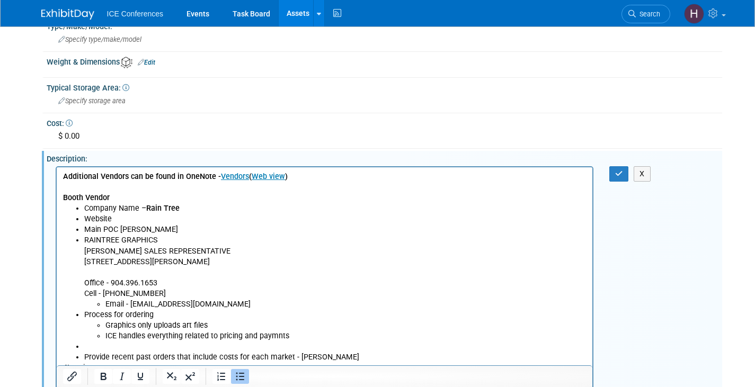
click at [109, 270] on li "RAINTREE GRAPHICS Mike Kirkwood SALES REPRESENTATIVE 5921 RICHARD STREET, JACKS…" at bounding box center [335, 267] width 502 height 64
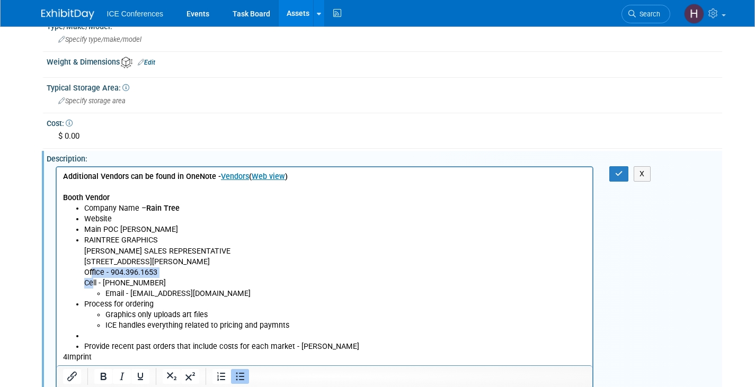
drag, startPoint x: 91, startPoint y: 274, endPoint x: 92, endPoint y: 281, distance: 7.1
click at [92, 281] on li "RAINTREE GRAPHICS Mike Kirkwood SALES REPRESENTATIVE 5921 RICHARD STREET, JACKS…" at bounding box center [335, 261] width 502 height 53
click at [237, 374] on icon "Bullet list" at bounding box center [240, 376] width 13 height 13
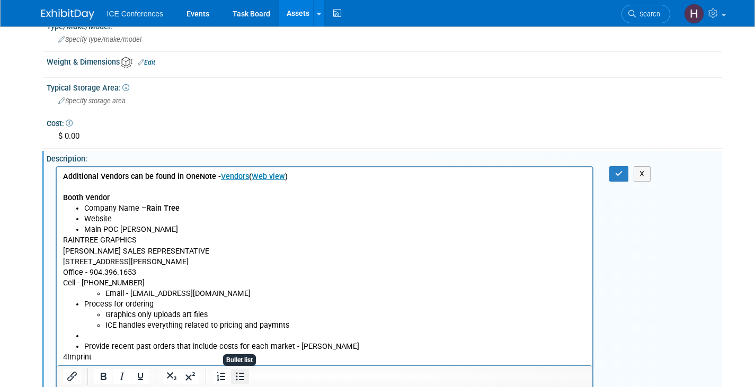
click at [237, 374] on icon "Bullet list" at bounding box center [240, 376] width 13 height 13
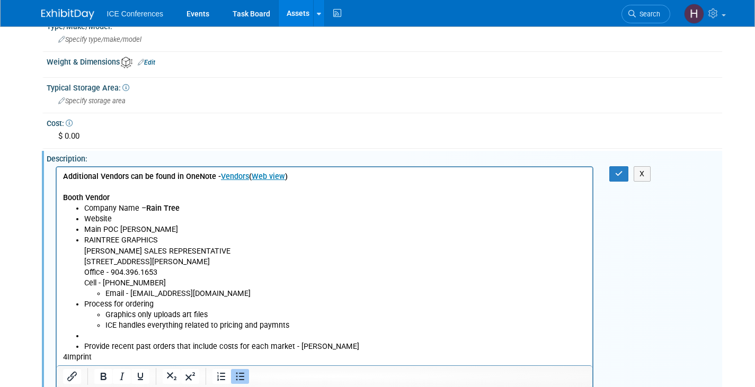
click at [263, 262] on li "RAINTREE GRAPHICS Mike Kirkwood SALES REPRESENTATIVE 5921 RICHARD STREET, JACKS…" at bounding box center [335, 261] width 502 height 53
click at [194, 271] on li "Office - 904.396.1653 Cell - 904.219.1688" at bounding box center [335, 277] width 502 height 21
click at [186, 277] on li "Cell - 904.219.1688" at bounding box center [335, 282] width 502 height 11
click at [84, 306] on li "Process for ordering Graphics only uploads art files ICE handles everything rel…" at bounding box center [335, 315] width 502 height 32
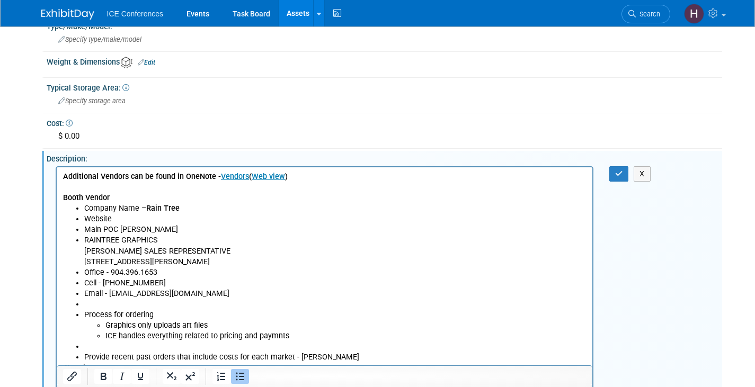
click at [110, 300] on li "Rich Text Area. Press ALT-0 for help." at bounding box center [335, 304] width 502 height 11
click at [242, 373] on icon "Bullet list" at bounding box center [240, 377] width 8 height 8
click at [116, 217] on li "Website" at bounding box center [335, 218] width 502 height 11
drag, startPoint x: 84, startPoint y: 248, endPoint x: 225, endPoint y: 249, distance: 140.9
click at [225, 249] on li "RAINTREE GRAPHICS Mike Kirkwood SALES REPRESENTATIVE 5921 RICHARD STREET, JACKS…" at bounding box center [335, 251] width 502 height 32
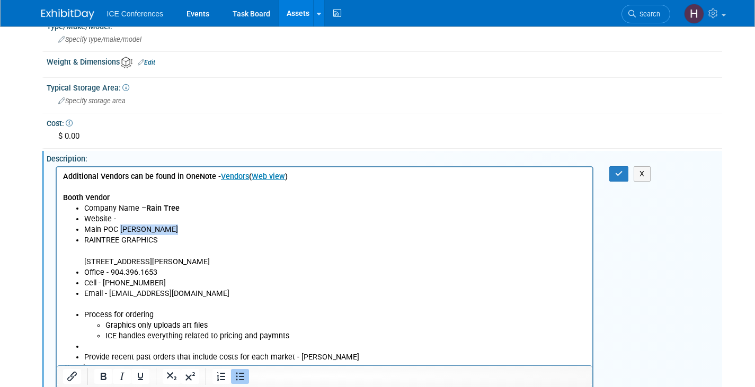
drag, startPoint x: 119, startPoint y: 228, endPoint x: 172, endPoint y: 230, distance: 52.5
click at [172, 230] on li "Main POC Mike Kirkwood" at bounding box center [335, 229] width 502 height 11
drag, startPoint x: 86, startPoint y: 239, endPoint x: 154, endPoint y: 239, distance: 68.3
click at [154, 239] on li "RAINTREE GRAPHICS 5921 RICHARD STREET, JACKSONVILLE, FL 32216" at bounding box center [335, 251] width 502 height 32
click at [144, 241] on li "RAINTREE GRAPHICS 5921 RICHARD STREET, JACKSONVILLE, FL 32216" at bounding box center [335, 251] width 502 height 32
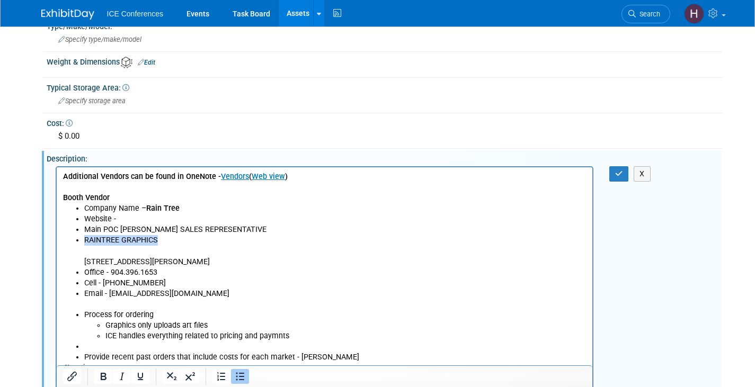
drag, startPoint x: 84, startPoint y: 239, endPoint x: 157, endPoint y: 236, distance: 72.6
click at [157, 236] on li "RAINTREE GRAPHICS 5921 RICHARD STREET, JACKSONVILLE, FL 32216" at bounding box center [335, 251] width 502 height 32
drag, startPoint x: 149, startPoint y: 210, endPoint x: 133, endPoint y: 210, distance: 15.9
click at [177, 210] on b "Rain Tree" at bounding box center [162, 207] width 33 height 9
drag, startPoint x: 147, startPoint y: 208, endPoint x: 184, endPoint y: 205, distance: 37.2
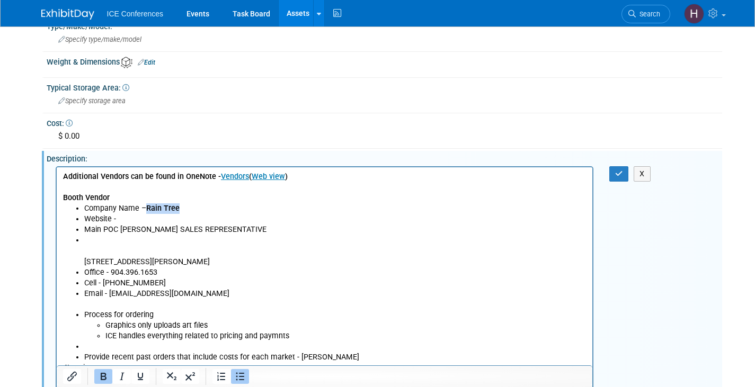
click at [184, 205] on li "Company Name – Rain Tree" at bounding box center [335, 208] width 502 height 11
drag, startPoint x: 146, startPoint y: 206, endPoint x: 183, endPoint y: 234, distance: 46.2
click at [219, 203] on li "Company Name – RAINTREE GRAPHICS" at bounding box center [335, 208] width 502 height 11
click at [103, 378] on icon "Bold" at bounding box center [103, 376] width 13 height 13
click at [98, 240] on li "5921 RICHARD STREET, JACKSONVILLE, FL 32216" at bounding box center [335, 251] width 502 height 32
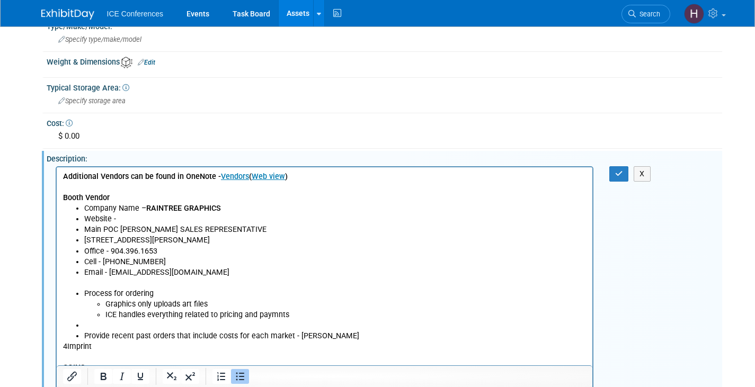
drag, startPoint x: 83, startPoint y: 240, endPoint x: 257, endPoint y: 238, distance: 174.2
click at [257, 238] on li "5921 RICHARD STREET, JACKSONVILLE, FL 32216" at bounding box center [335, 240] width 502 height 11
click at [83, 218] on ul "Company Name – RAINTREE GRAPHICS Website - Main POC Mike Kirkwood SALES REPRESE…" at bounding box center [323, 240] width 523 height 75
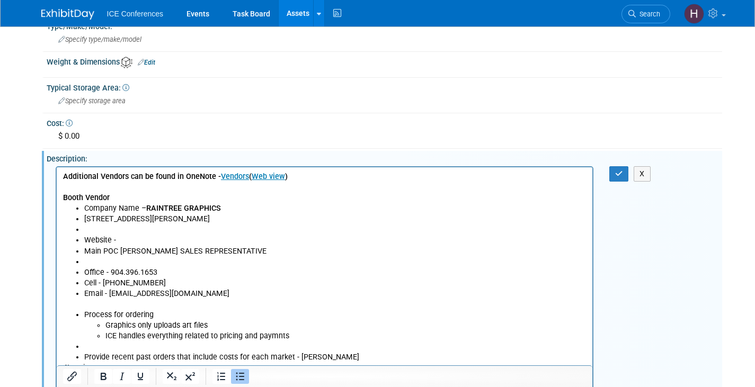
click at [93, 229] on li "Rich Text Area. Press ALT-0 for help." at bounding box center [335, 229] width 502 height 11
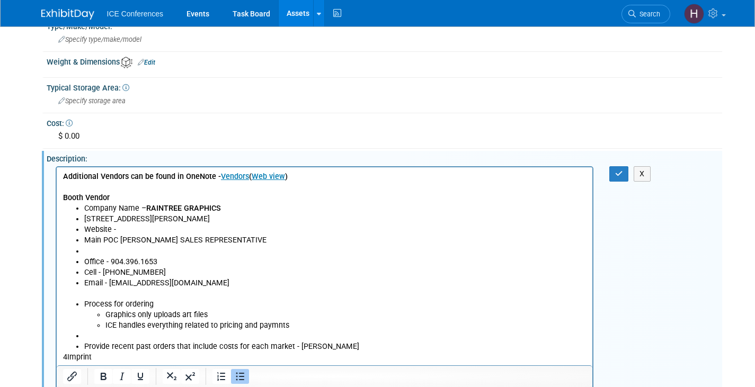
click at [86, 248] on li "Rich Text Area. Press ALT-0 for help." at bounding box center [335, 251] width 502 height 11
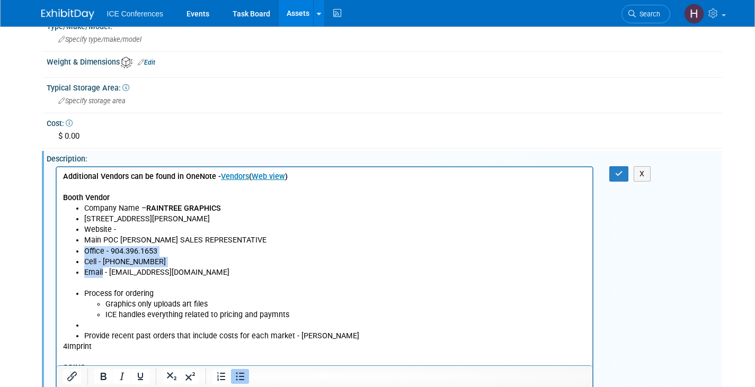
drag, startPoint x: 85, startPoint y: 250, endPoint x: 102, endPoint y: 273, distance: 28.7
click at [102, 273] on ul "Company Name – RAINTREE GRAPHICS 5921 RICHARD STREET, JACKSONVILLE, FL 32216 We…" at bounding box center [323, 240] width 523 height 75
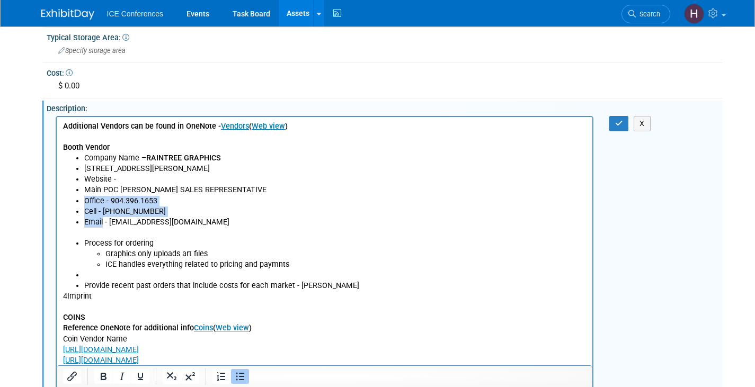
scroll to position [318, 0]
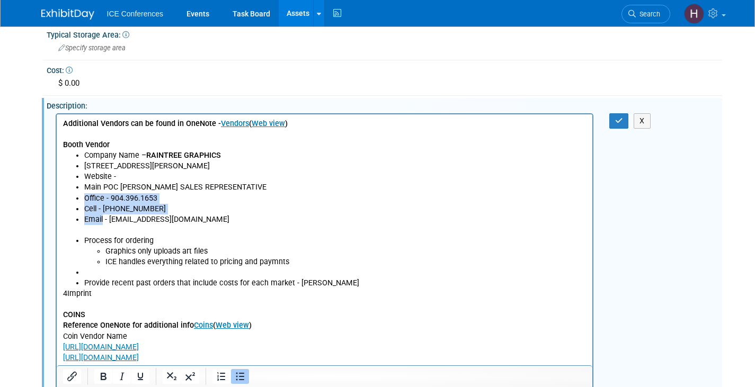
click at [82, 197] on ul "Company Name – RAINTREE GRAPHICS 5921 RICHARD STREET, JACKSONVILLE, FL 32216 We…" at bounding box center [323, 187] width 523 height 75
click at [82, 208] on ul "Company Name – RAINTREE GRAPHICS 5921 RICHARD STREET, JACKSONVILLE, FL 32216 We…" at bounding box center [323, 187] width 523 height 75
click at [83, 217] on ul "Company Name – RAINTREE GRAPHICS 5921 RICHARD STREET, JACKSONVILLE, FL 32216 We…" at bounding box center [323, 187] width 523 height 75
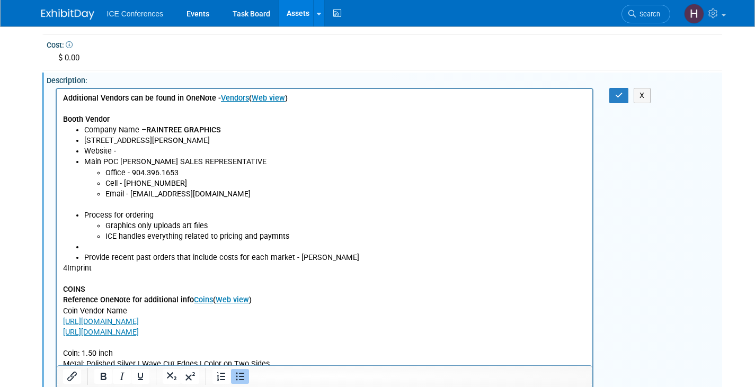
scroll to position [371, 0]
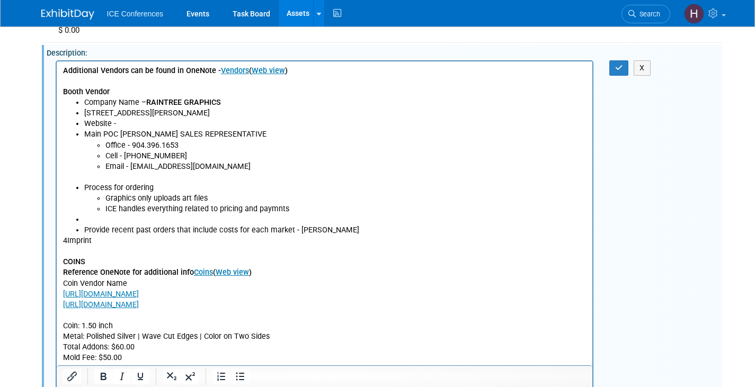
click at [64, 238] on p "4Imprint COINS" at bounding box center [323, 251] width 523 height 32
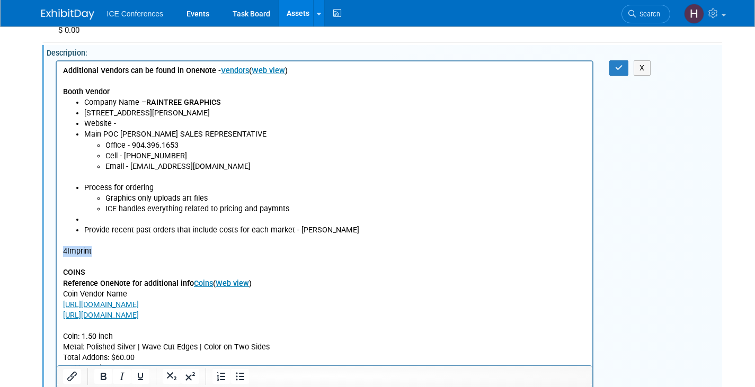
drag, startPoint x: 63, startPoint y: 248, endPoint x: 116, endPoint y: 295, distance: 71.2
click at [91, 249] on p "4Imprint COINS" at bounding box center [323, 262] width 523 height 32
click at [105, 376] on icon "Bold" at bounding box center [104, 376] width 6 height 7
click at [618, 68] on icon "button" at bounding box center [619, 67] width 8 height 7
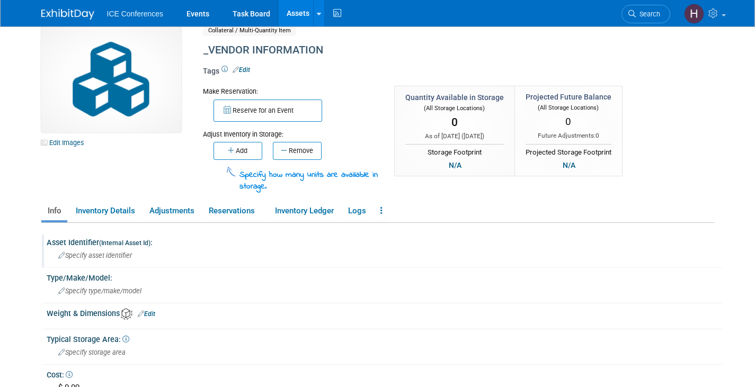
scroll to position [0, 0]
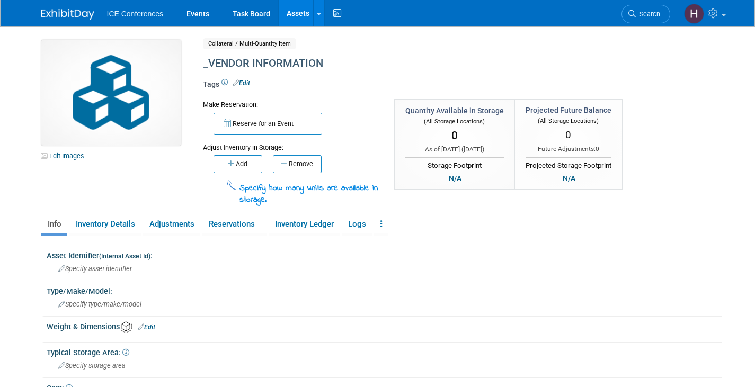
click at [245, 79] on link "Edit" at bounding box center [240, 82] width 17 height 7
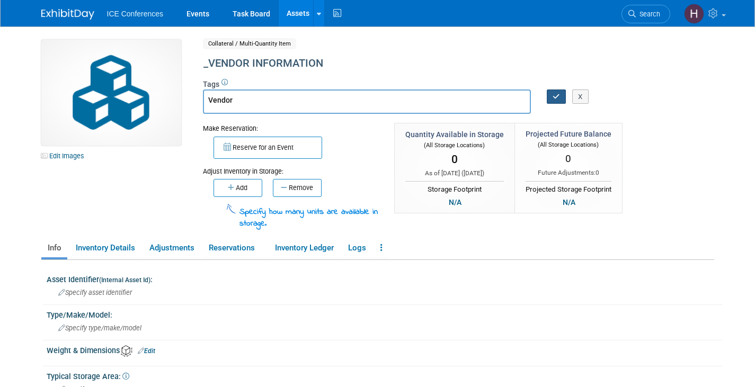
type input "Vendor"
click at [557, 96] on icon "button" at bounding box center [555, 96] width 7 height 7
type input "Vendor"
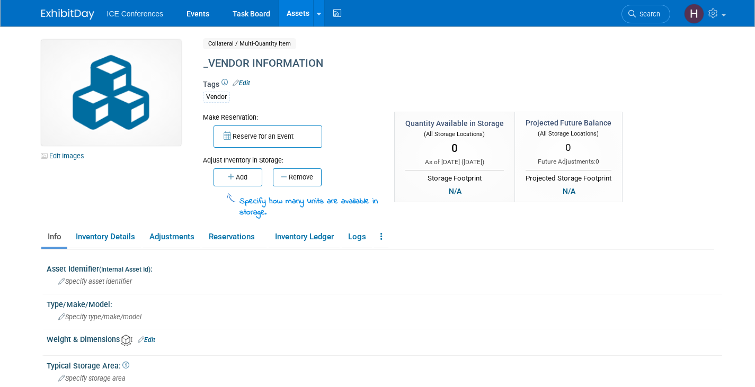
click at [295, 20] on link "Assets" at bounding box center [298, 13] width 39 height 26
